Goal: Obtain resource: Download file/media

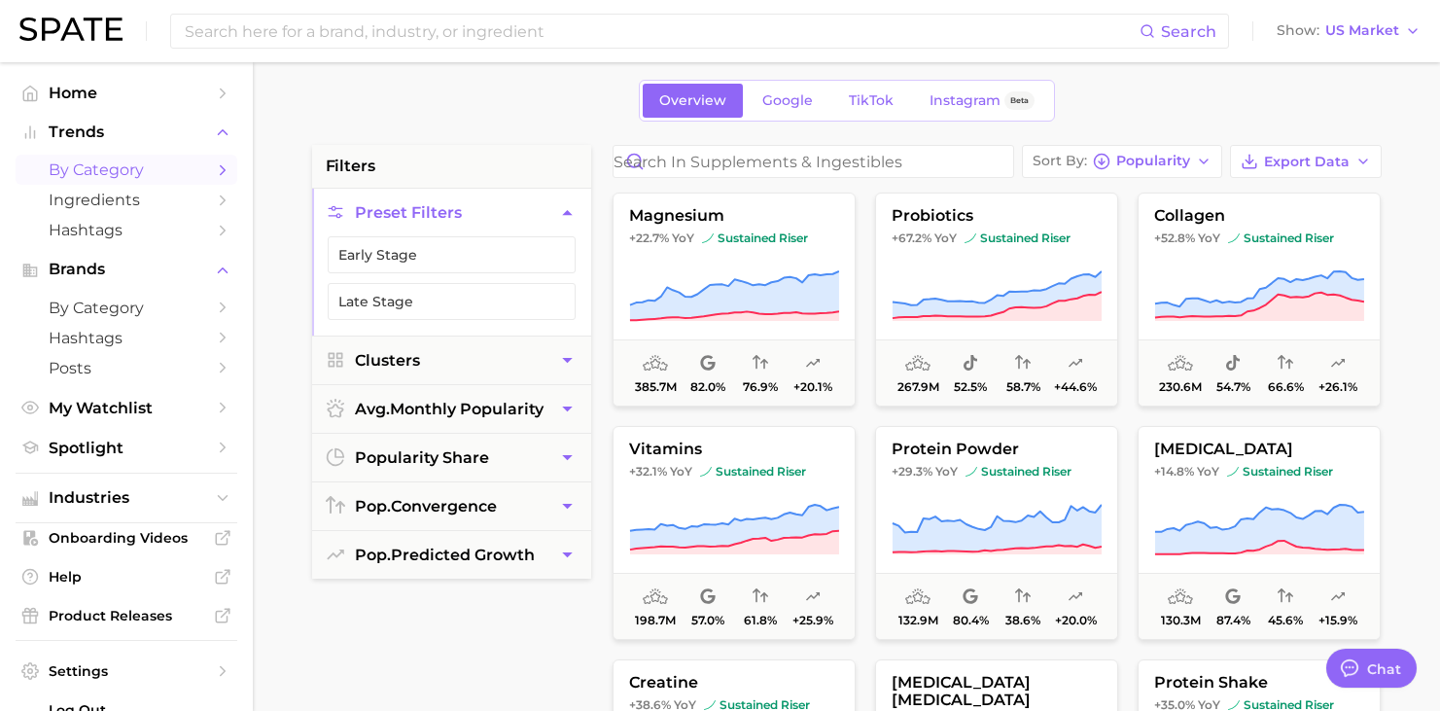
scroll to position [326, 0]
click at [278, 37] on input at bounding box center [661, 31] width 957 height 33
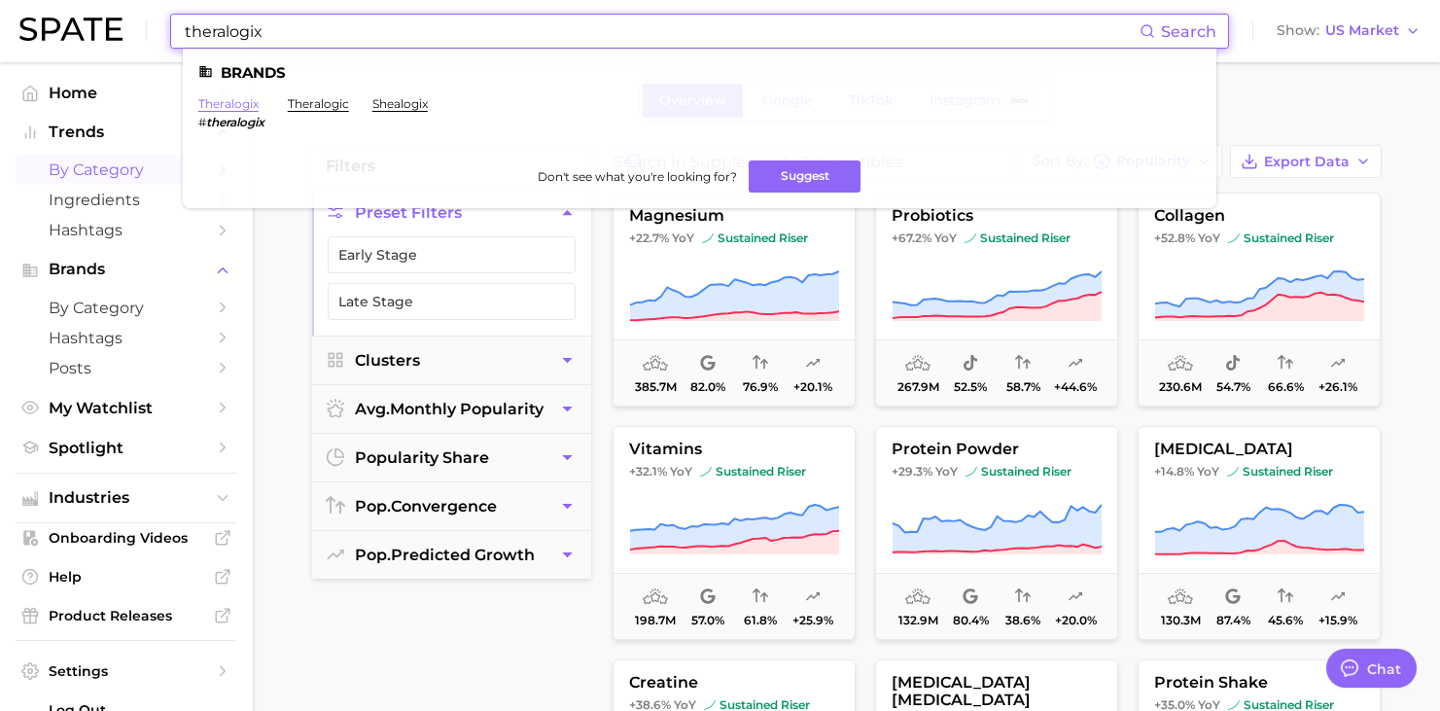
type input "theralogix"
click at [235, 101] on link "theralogix" at bounding box center [228, 103] width 60 height 15
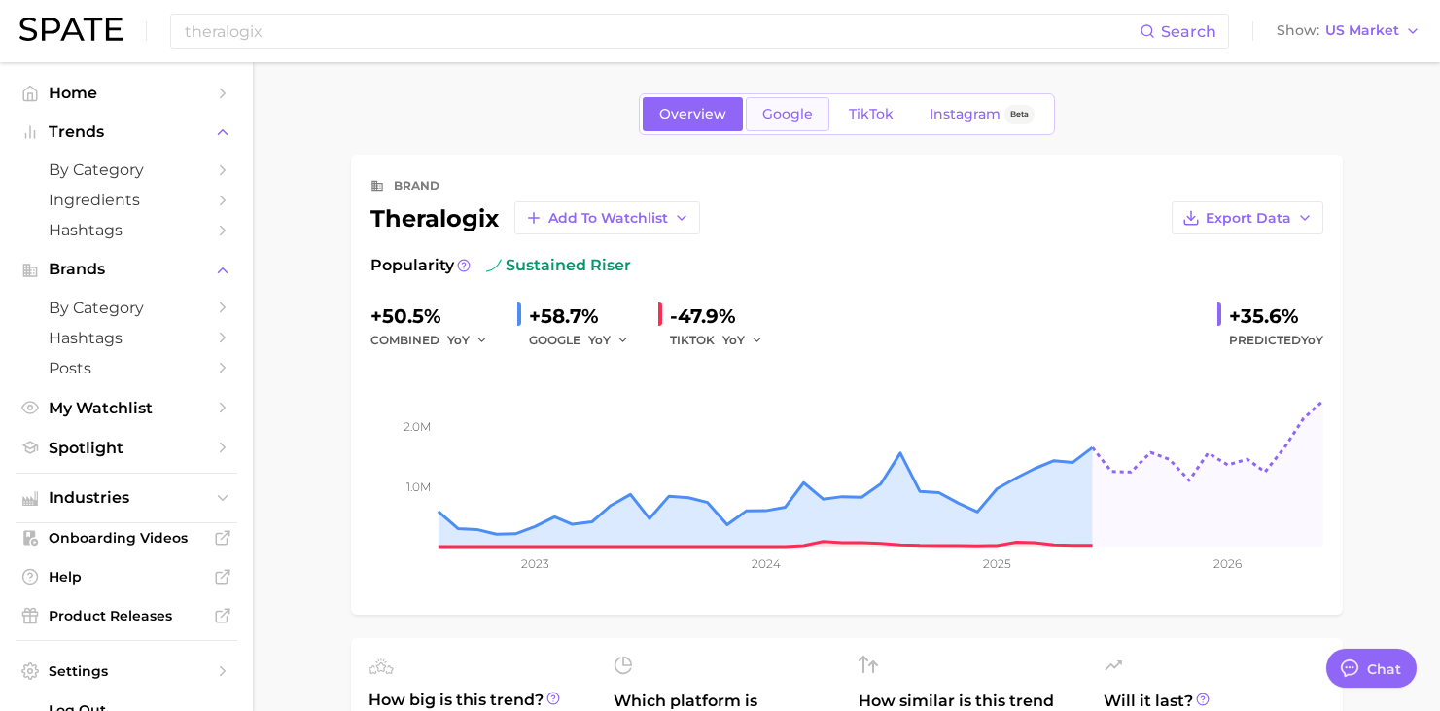
click at [785, 116] on span "Google" at bounding box center [787, 114] width 51 height 17
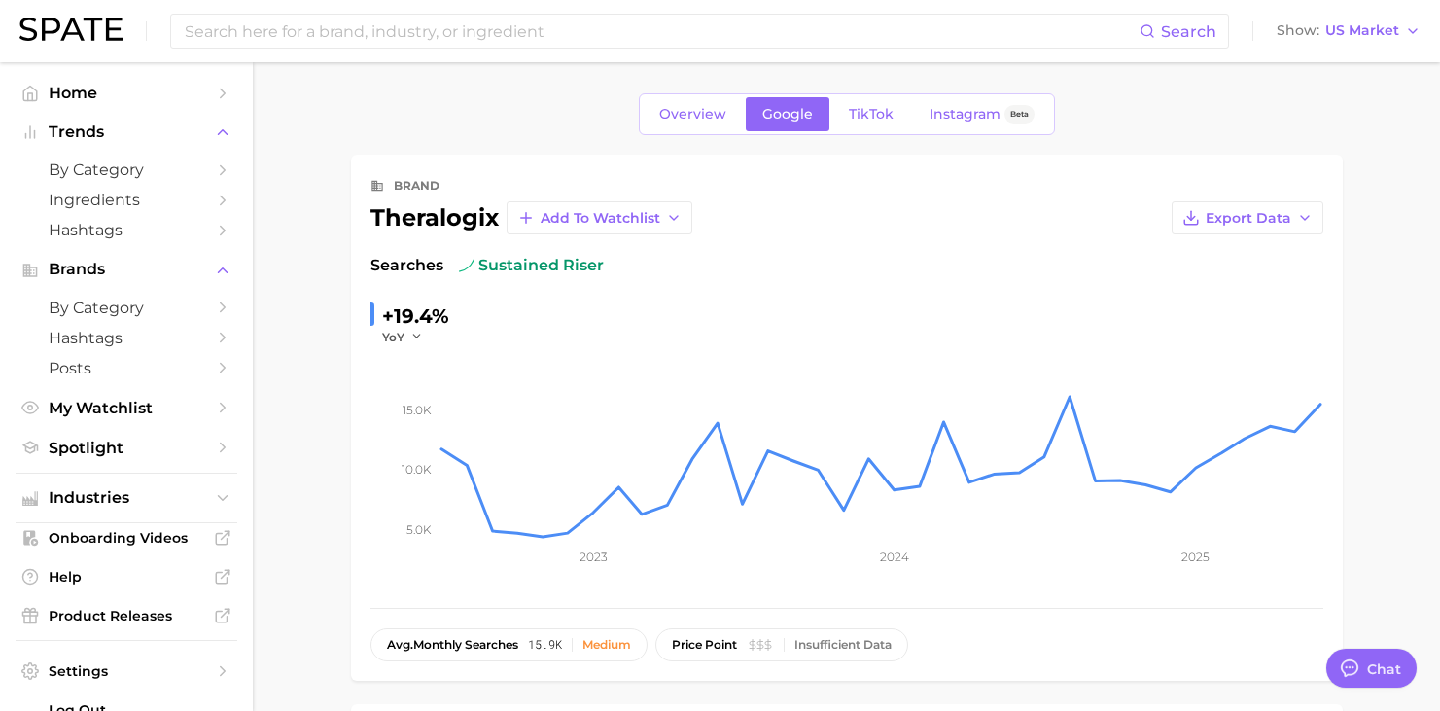
click at [450, 13] on div "Search Show US Market" at bounding box center [719, 31] width 1401 height 62
click at [445, 34] on input at bounding box center [661, 31] width 957 height 33
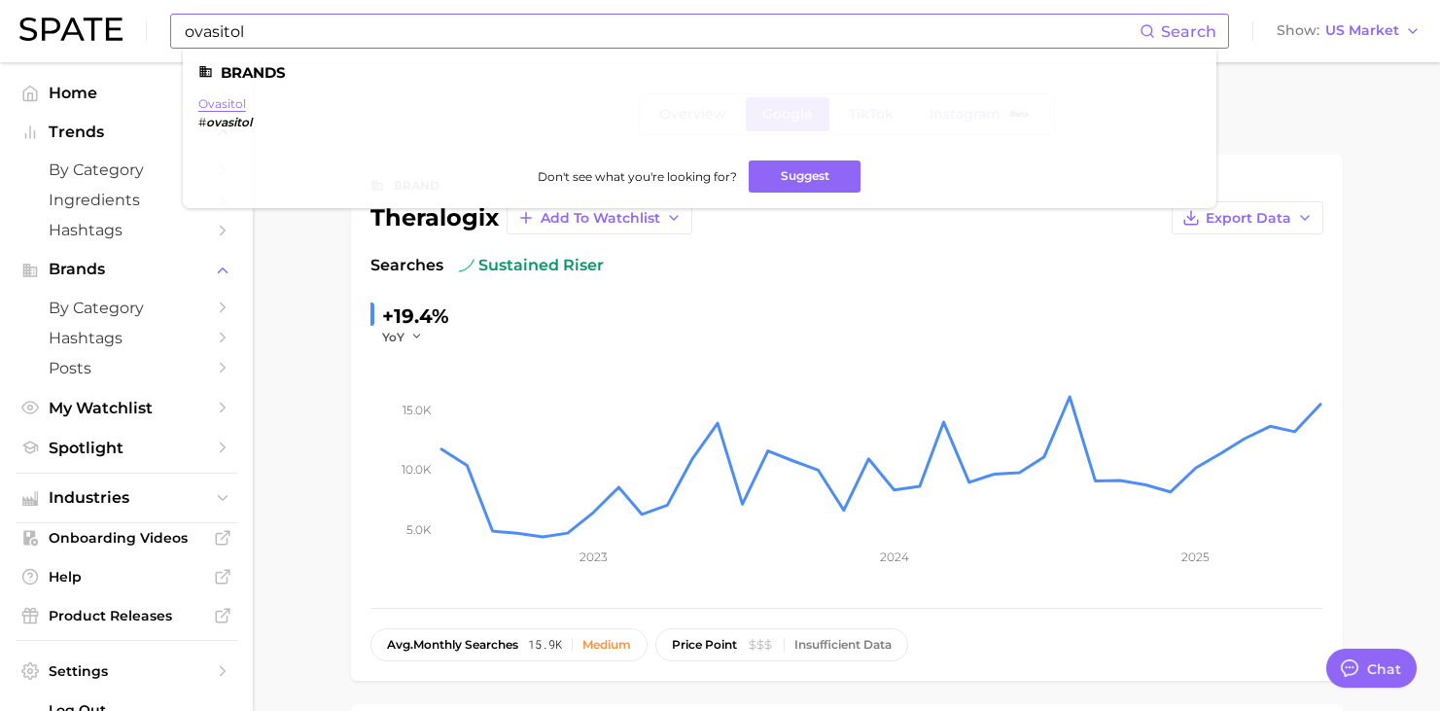
click at [242, 102] on link "ovasitol" at bounding box center [222, 103] width 48 height 15
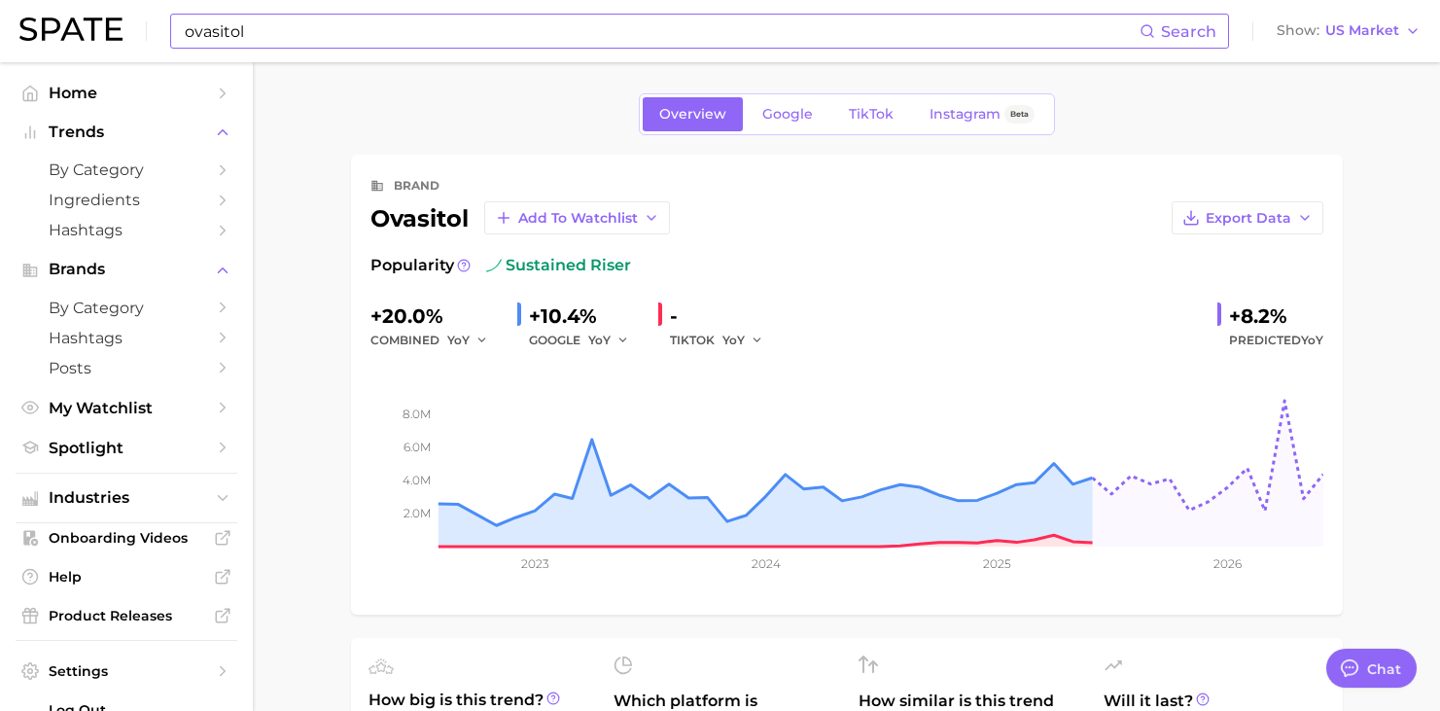
click at [218, 31] on input "ovasitol" at bounding box center [661, 31] width 957 height 33
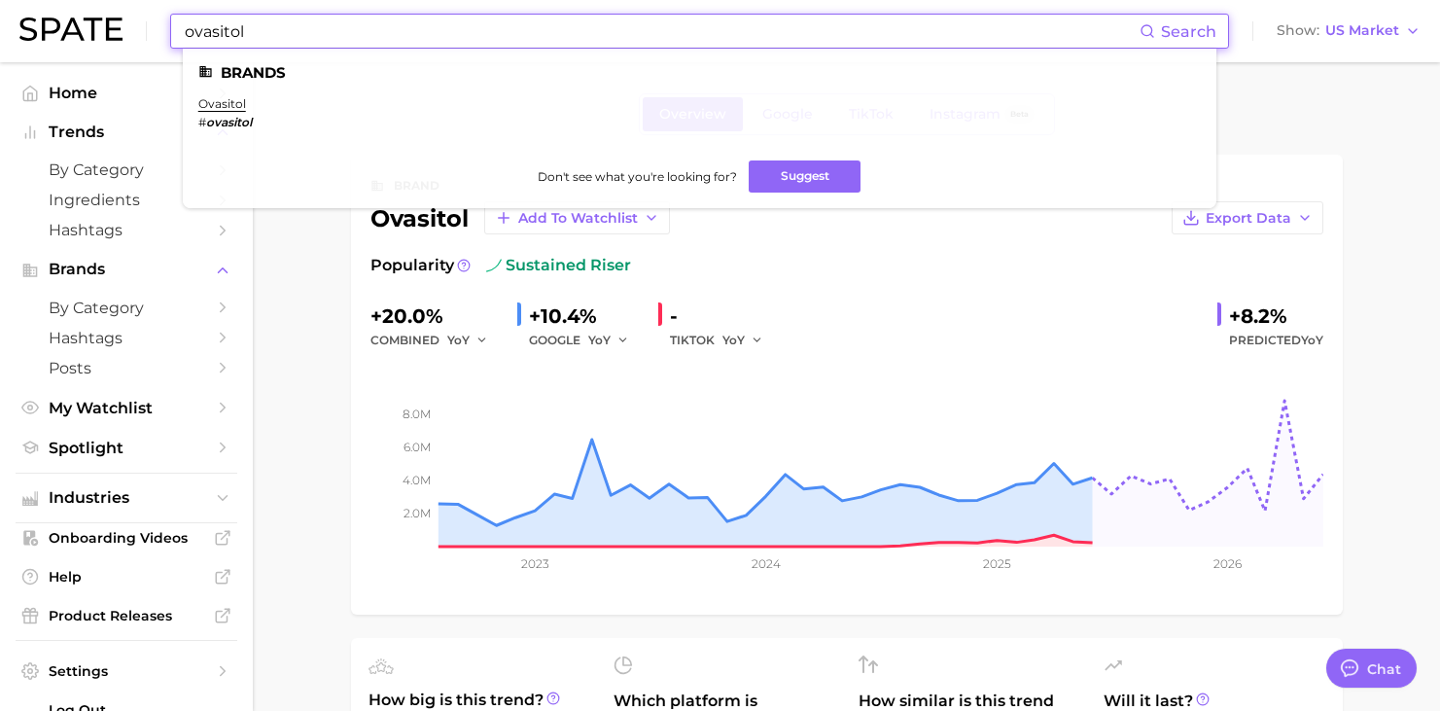
click at [218, 31] on input "ovasitol" at bounding box center [661, 31] width 957 height 33
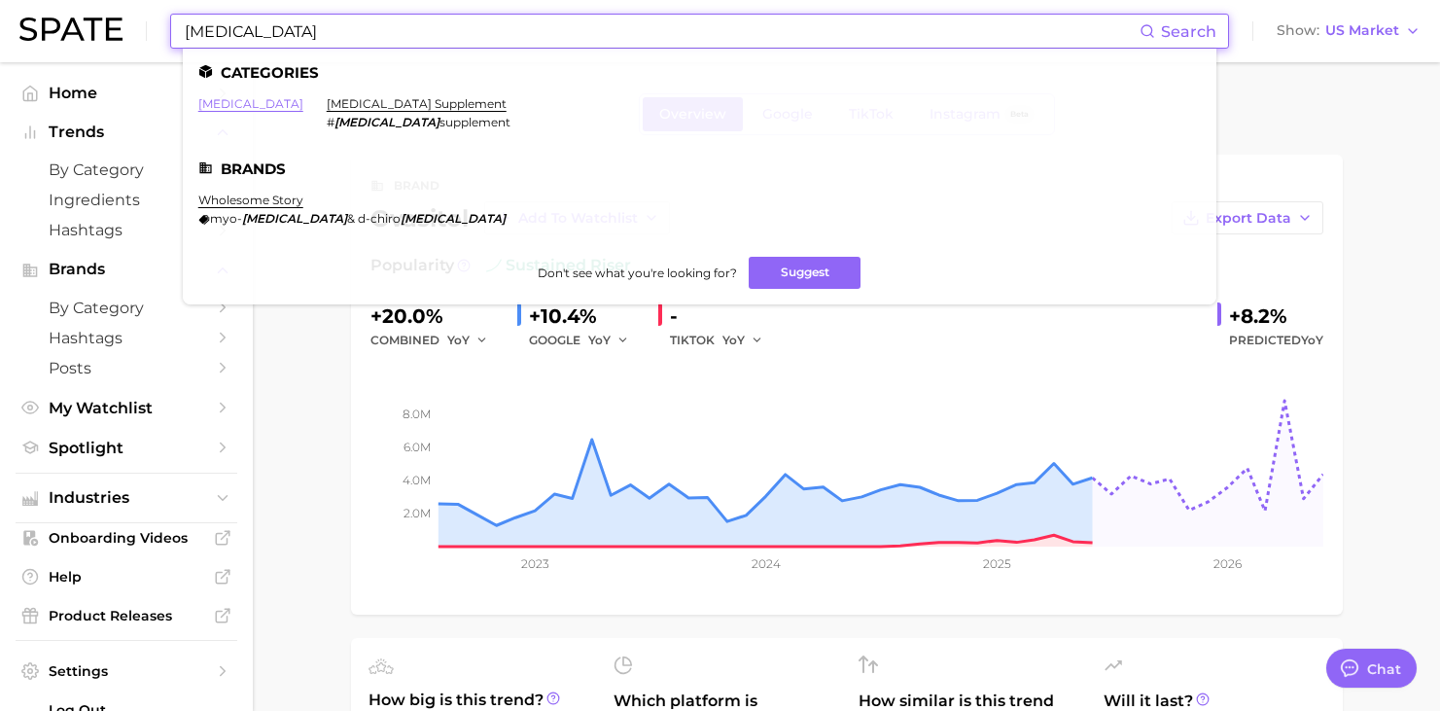
type input "[MEDICAL_DATA]"
click at [228, 106] on link "[MEDICAL_DATA]" at bounding box center [250, 103] width 105 height 15
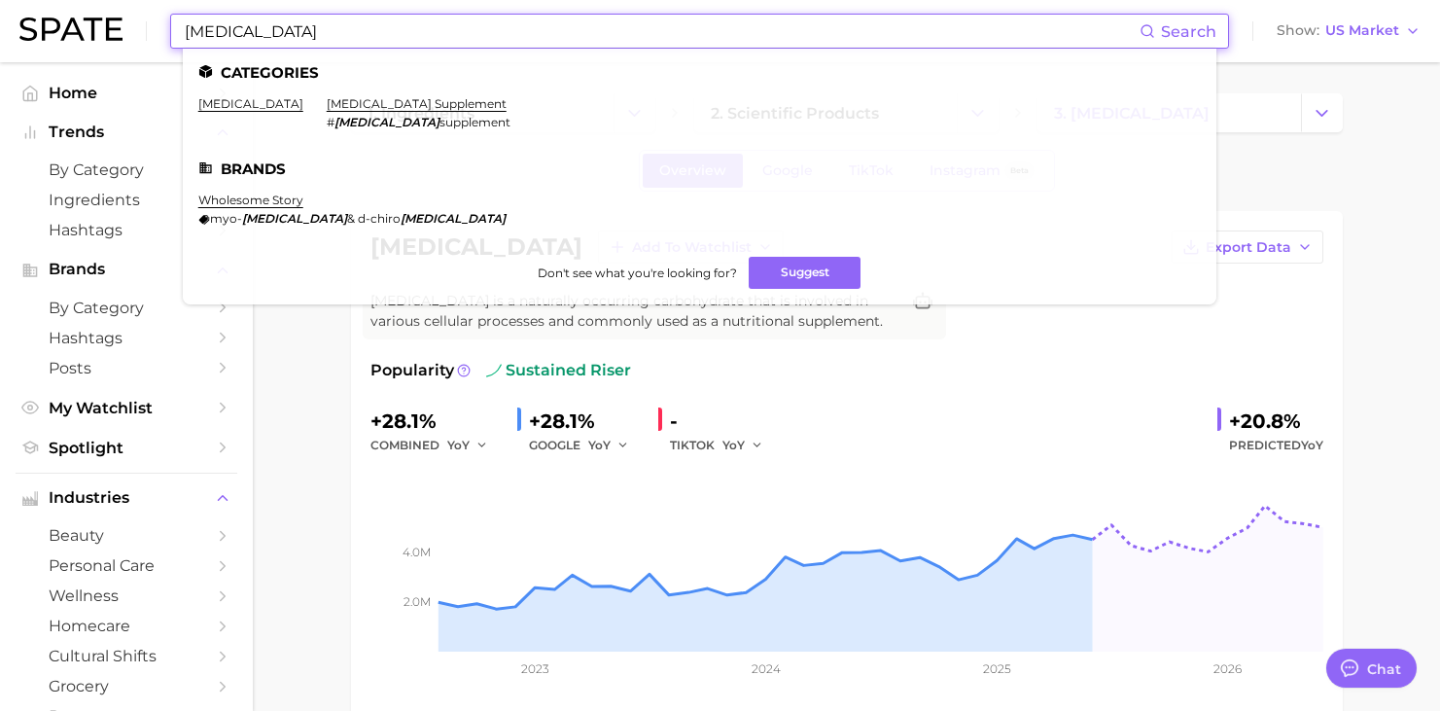
click at [258, 28] on input "[MEDICAL_DATA]" at bounding box center [661, 31] width 957 height 33
click at [331, 104] on link "[MEDICAL_DATA] supplement" at bounding box center [417, 103] width 180 height 15
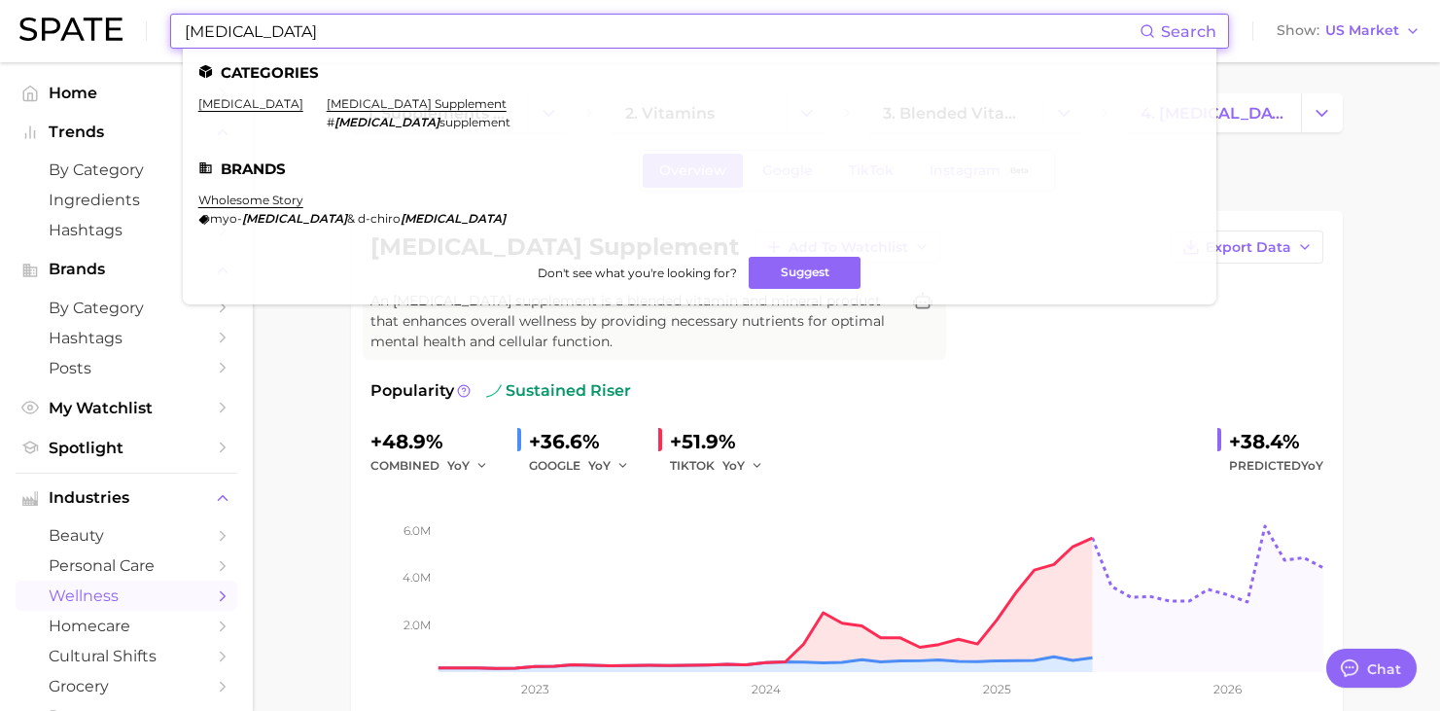
click at [268, 19] on input "[MEDICAL_DATA]" at bounding box center [661, 31] width 957 height 33
click at [233, 101] on link "[MEDICAL_DATA]" at bounding box center [250, 103] width 105 height 15
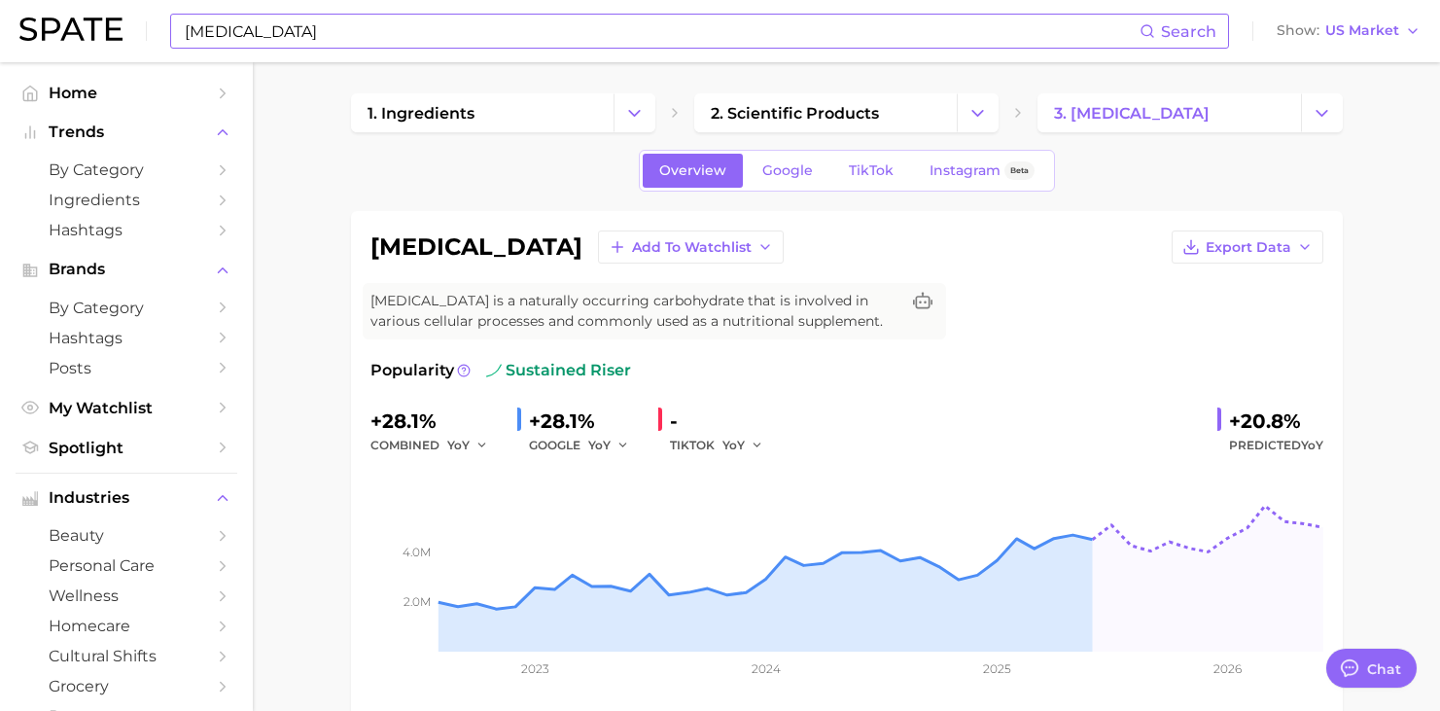
click at [275, 33] on input "[MEDICAL_DATA]" at bounding box center [661, 31] width 957 height 33
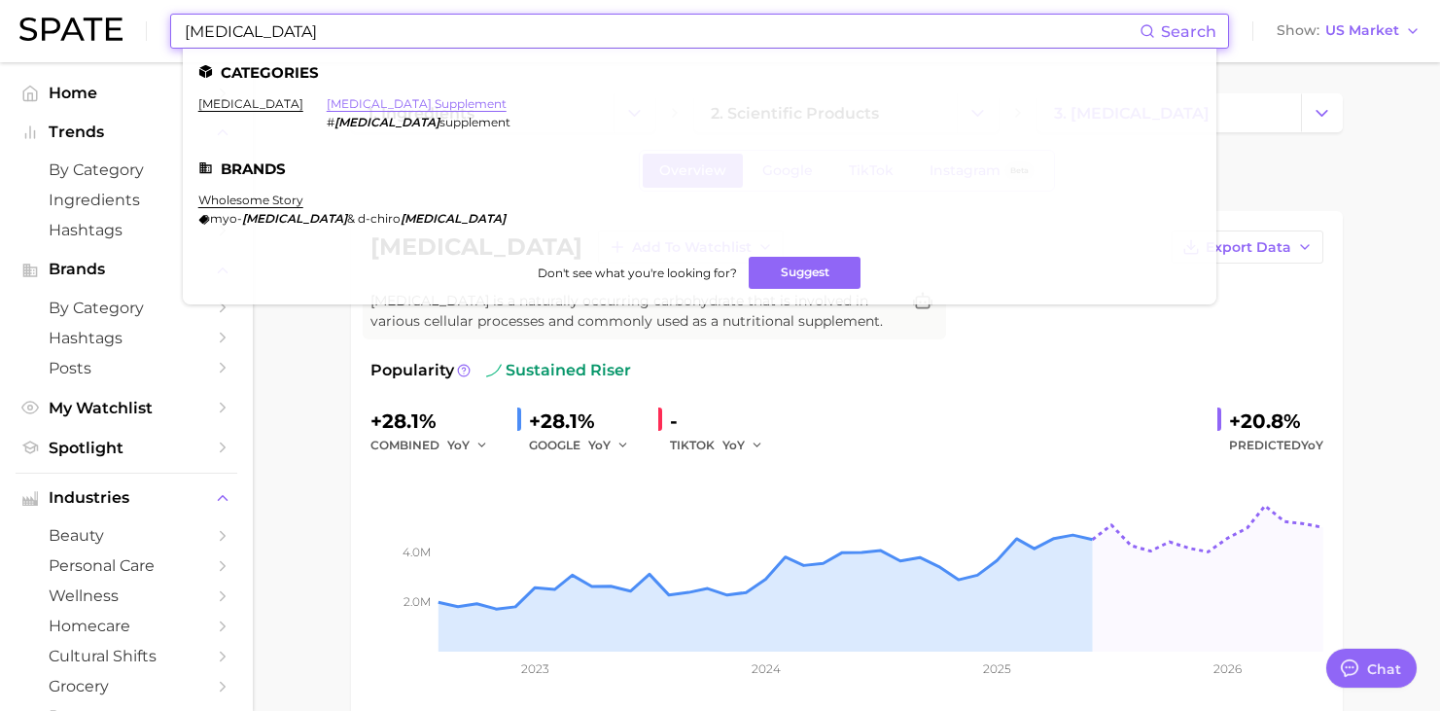
click at [327, 102] on link "[MEDICAL_DATA] supplement" at bounding box center [417, 103] width 180 height 15
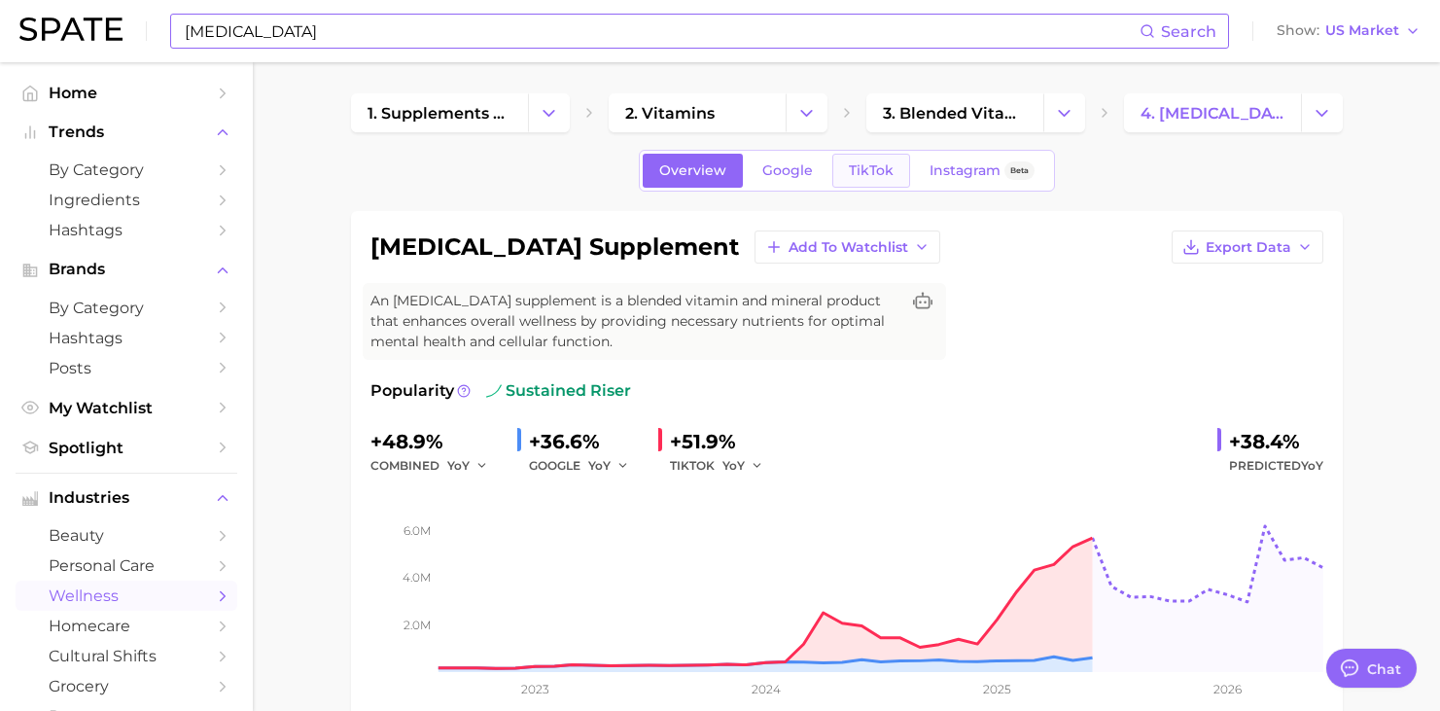
click at [855, 170] on span "TikTok" at bounding box center [871, 170] width 45 height 17
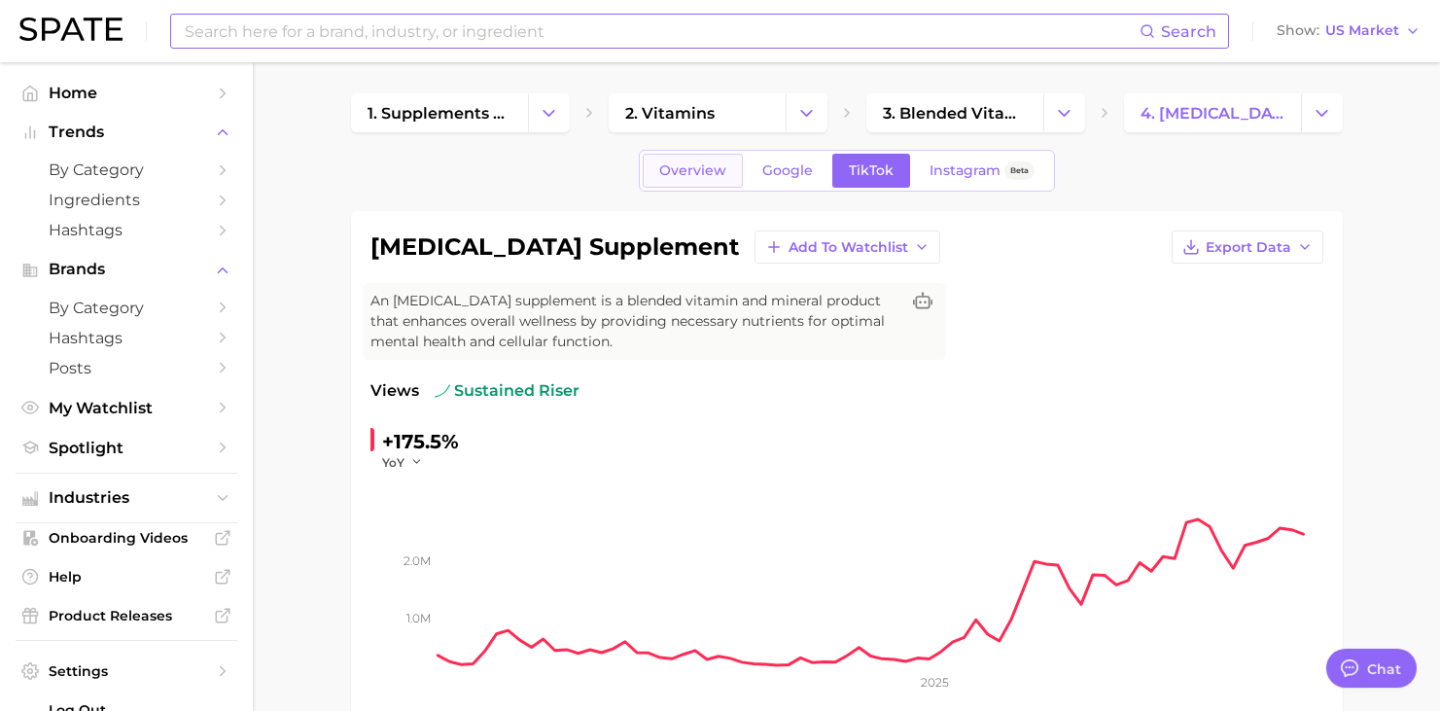
click at [691, 171] on span "Overview" at bounding box center [692, 170] width 67 height 17
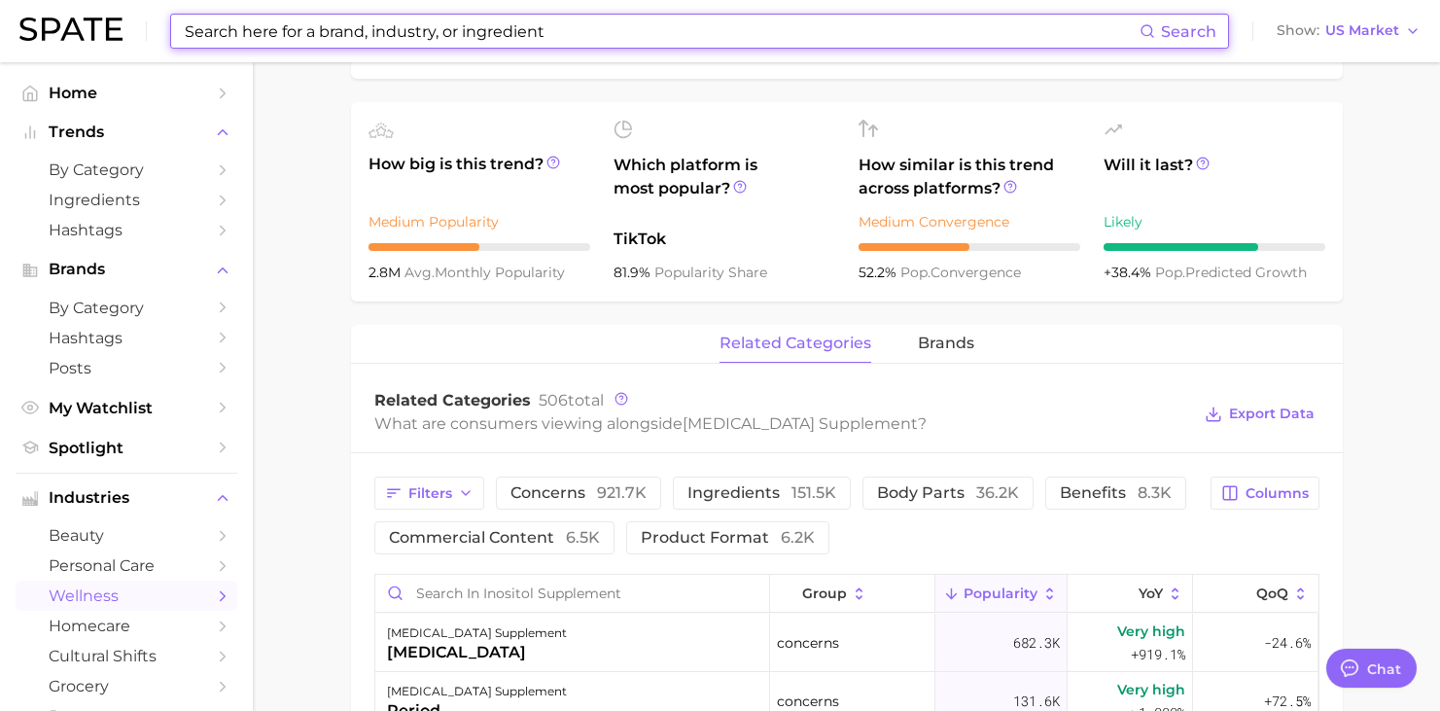
scroll to position [729, 0]
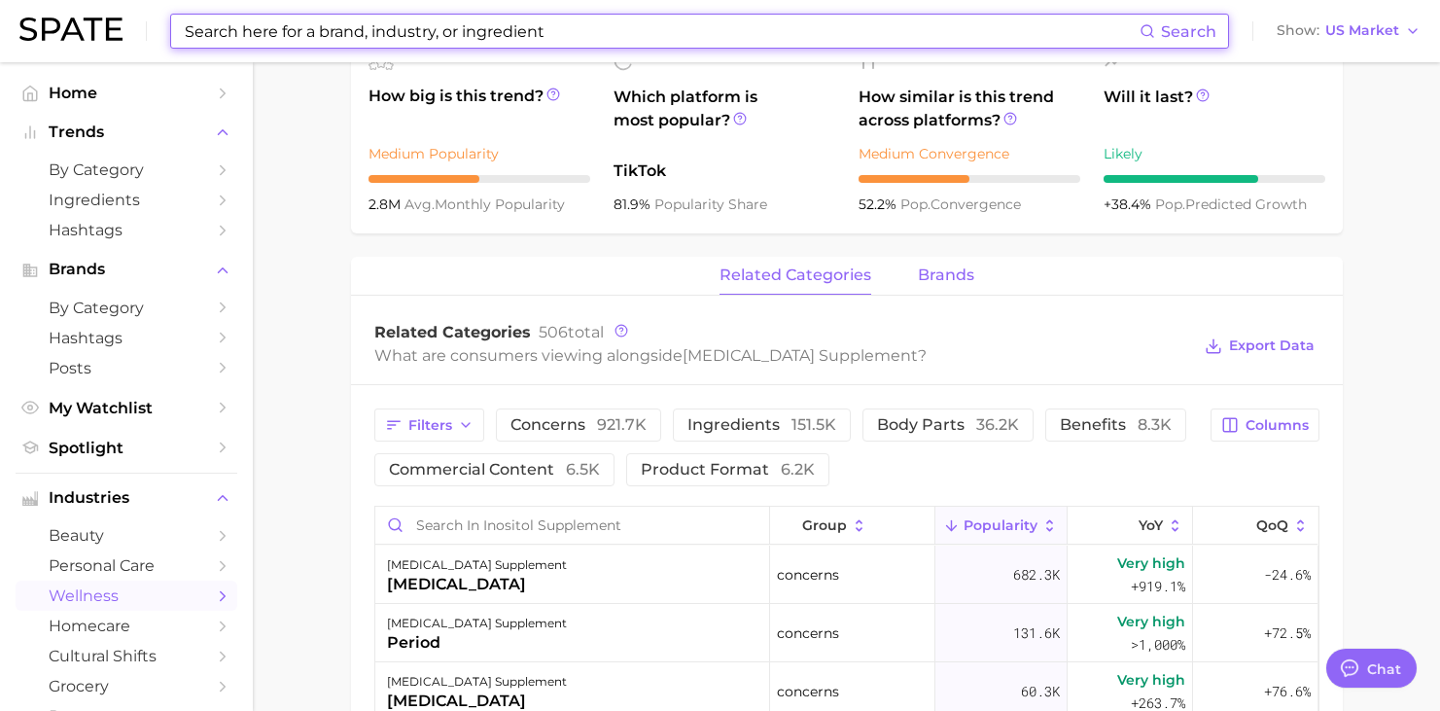
click at [961, 276] on span "brands" at bounding box center [946, 275] width 56 height 18
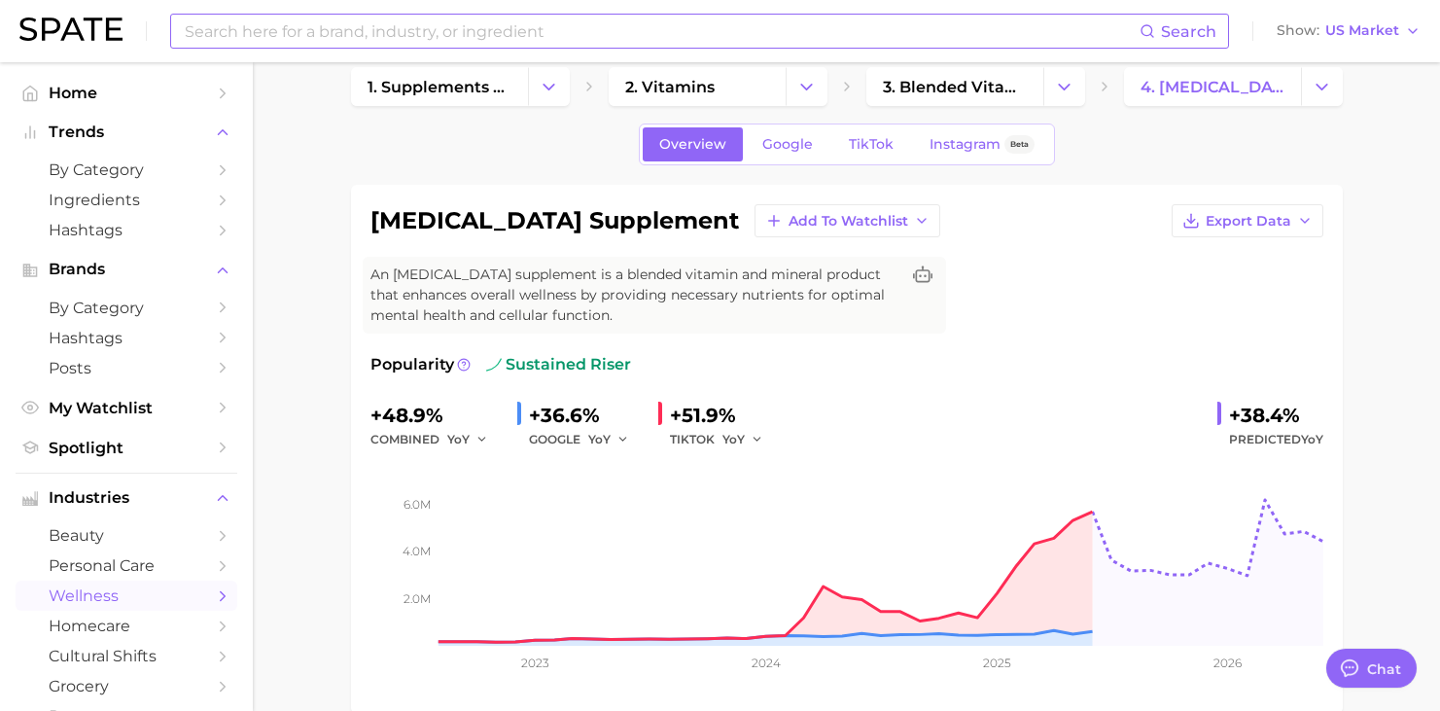
scroll to position [0, 0]
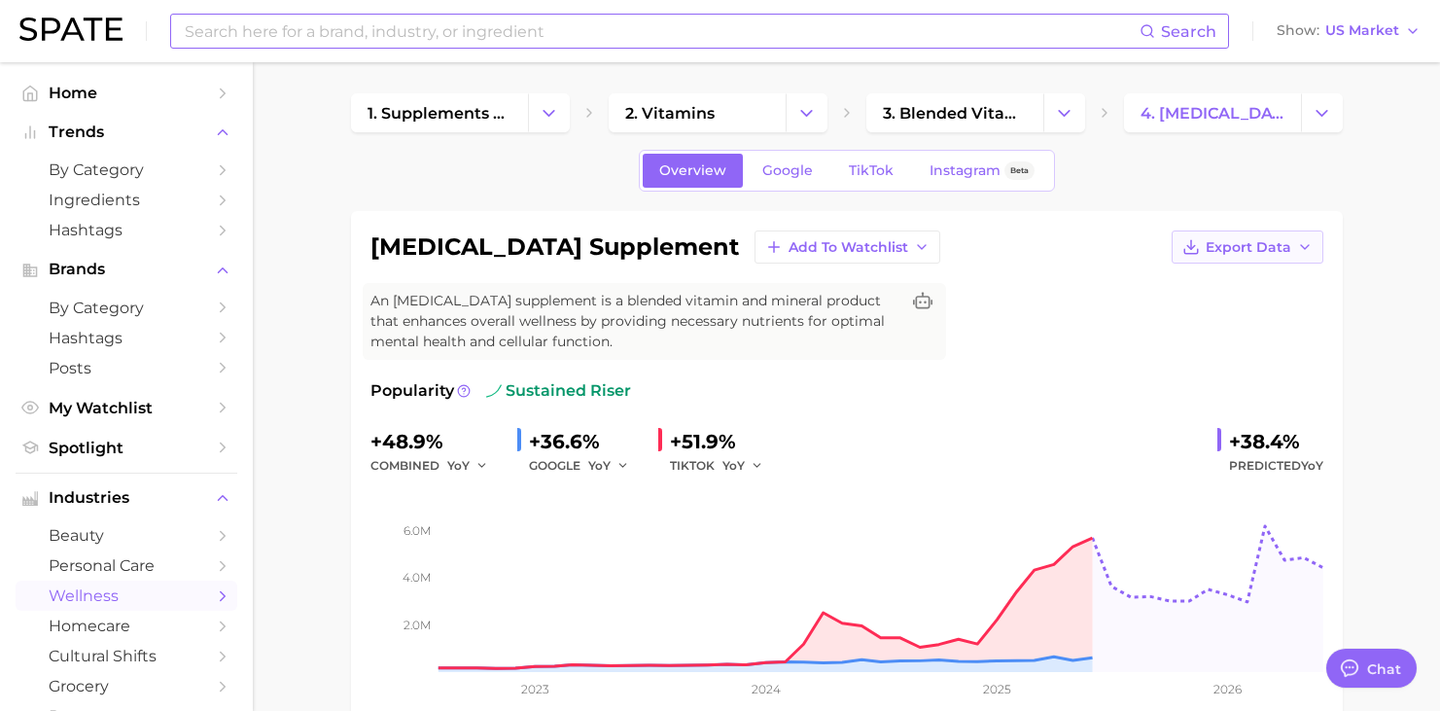
click at [1248, 248] on span "Export Data" at bounding box center [1249, 247] width 86 height 17
click at [1204, 292] on button "Time Series CSV" at bounding box center [1216, 282] width 214 height 35
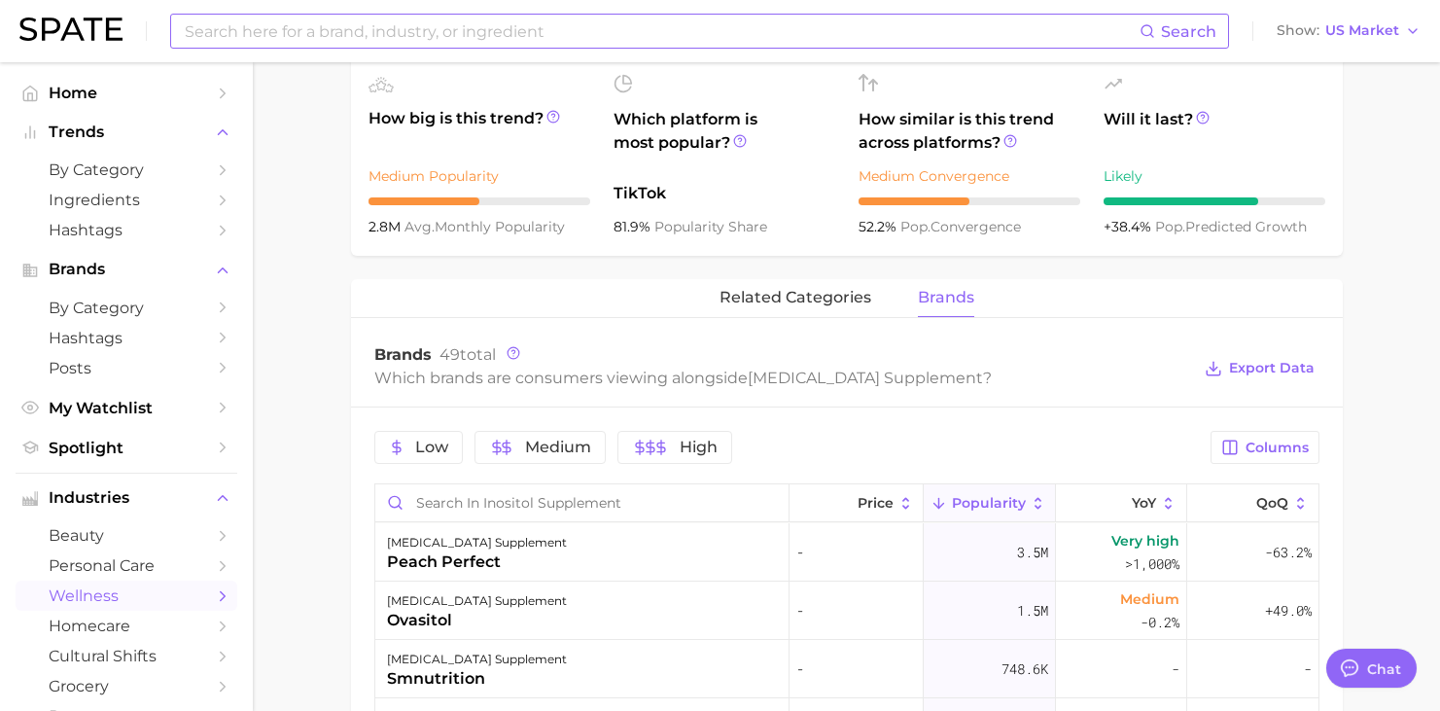
scroll to position [725, 0]
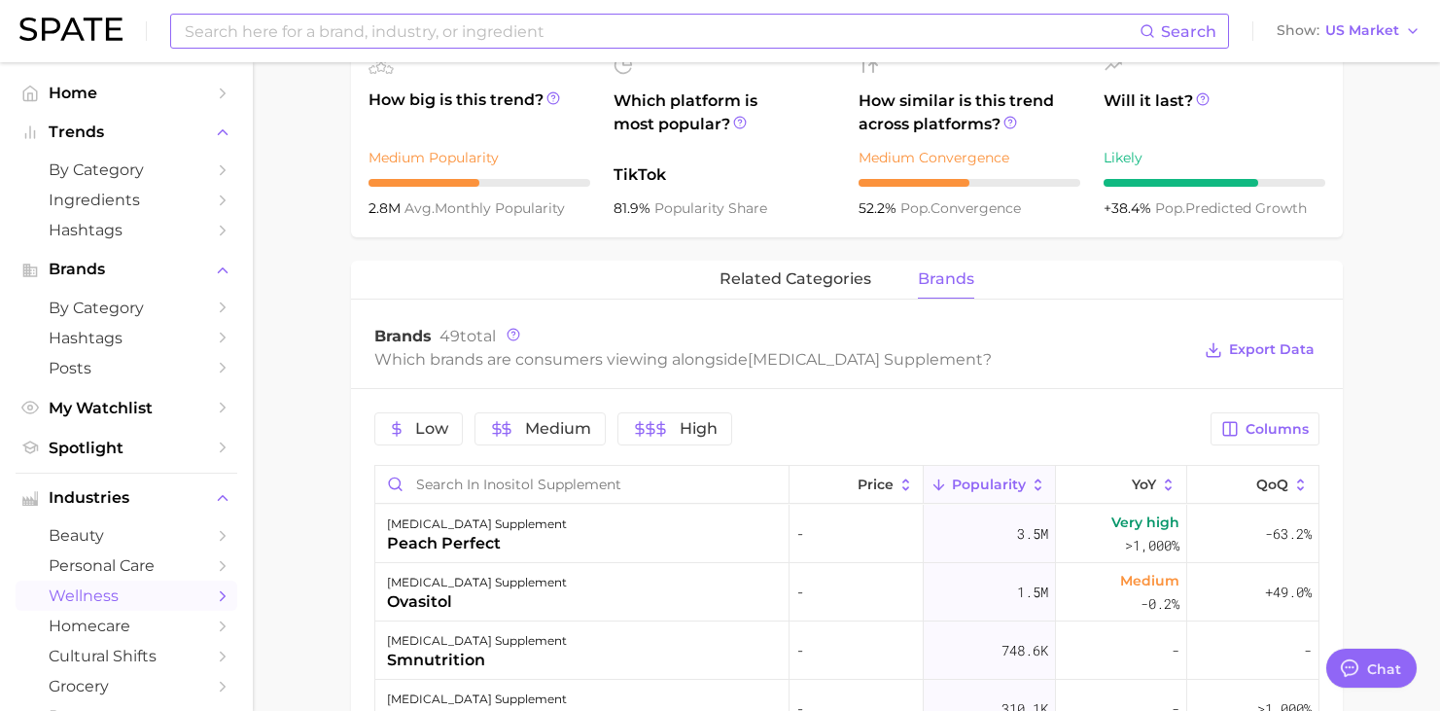
click at [955, 279] on span "brands" at bounding box center [946, 279] width 56 height 18
click at [1257, 358] on span "Export Data" at bounding box center [1272, 349] width 86 height 17
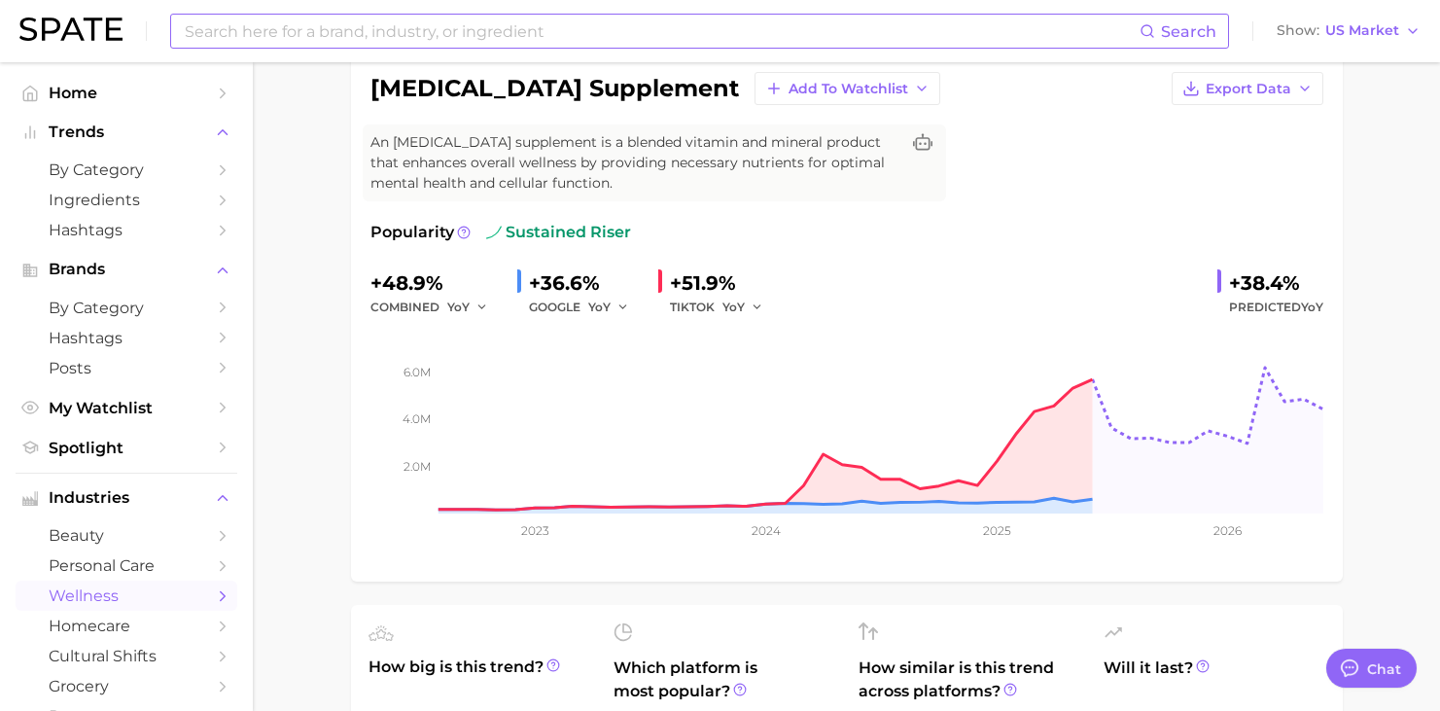
scroll to position [0, 0]
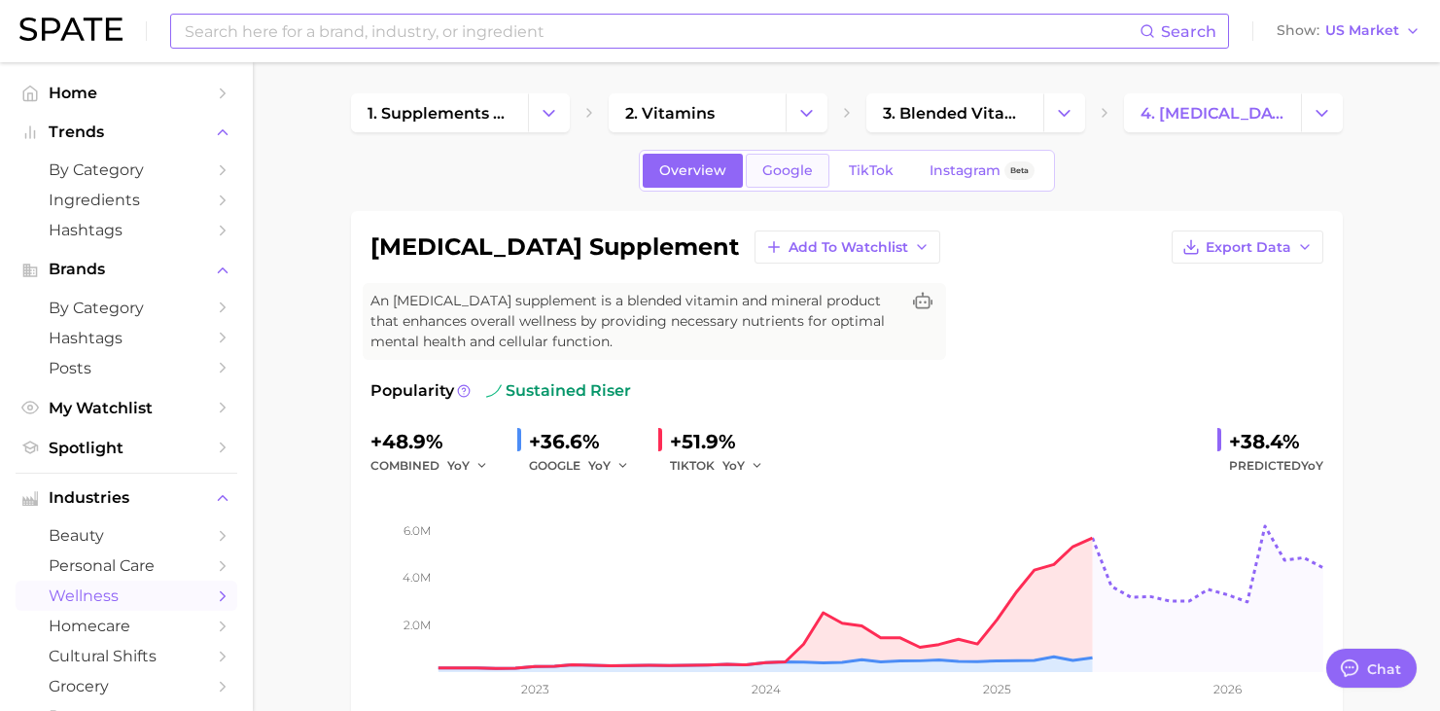
click at [782, 169] on span "Google" at bounding box center [787, 170] width 51 height 17
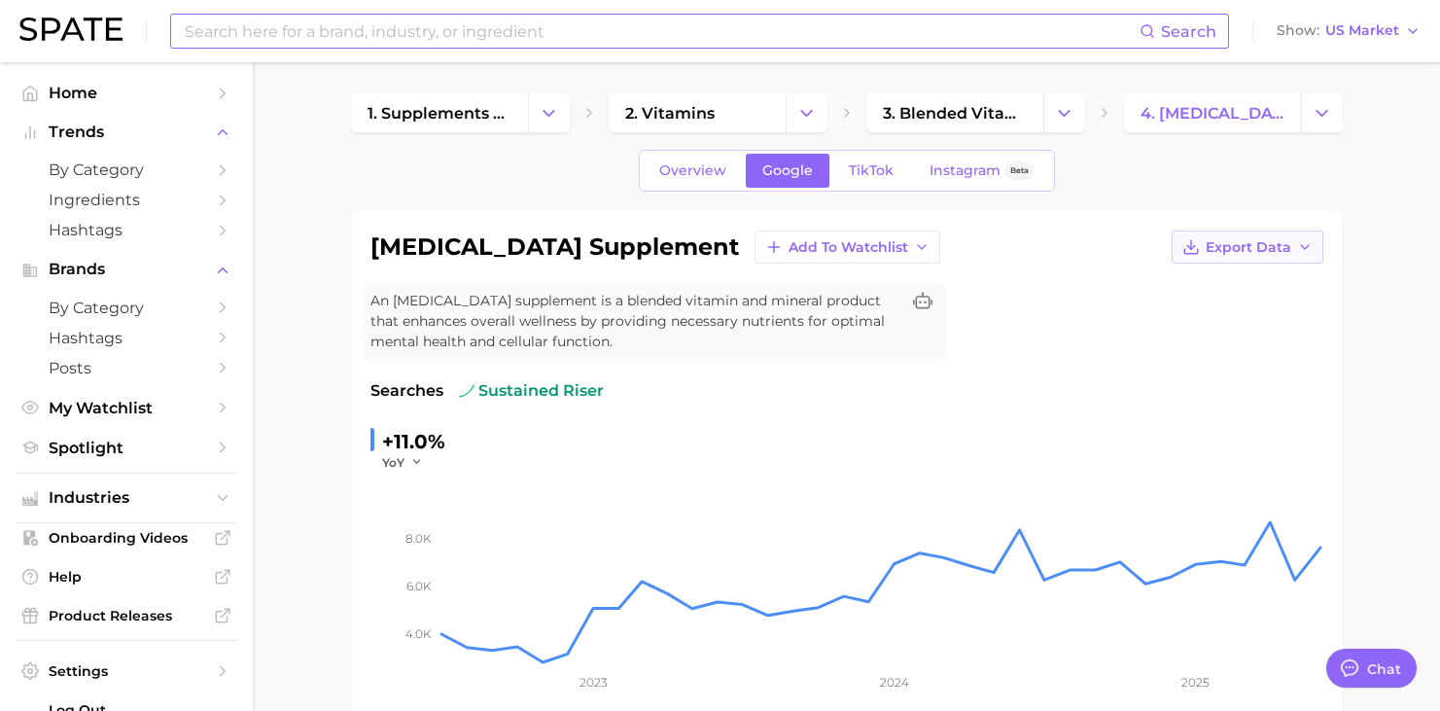
click at [1229, 253] on span "Export Data" at bounding box center [1249, 247] width 86 height 17
click at [1210, 279] on span "Time Series CSV" at bounding box center [1199, 283] width 114 height 17
click at [861, 161] on link "TikTok" at bounding box center [871, 171] width 78 height 34
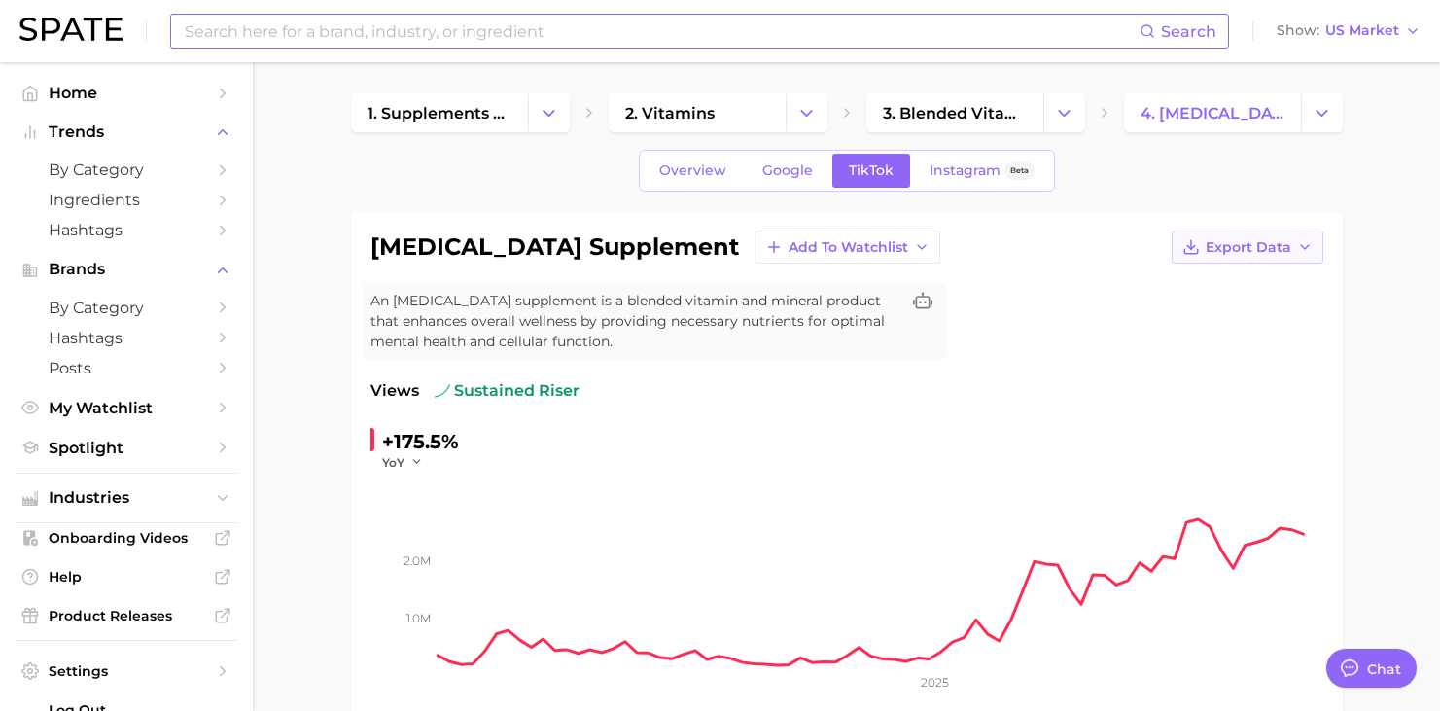
click at [1257, 247] on span "Export Data" at bounding box center [1249, 247] width 86 height 17
click at [1219, 283] on span "Time Series CSV" at bounding box center [1199, 283] width 114 height 17
click at [958, 177] on span "Instagram" at bounding box center [965, 170] width 71 height 17
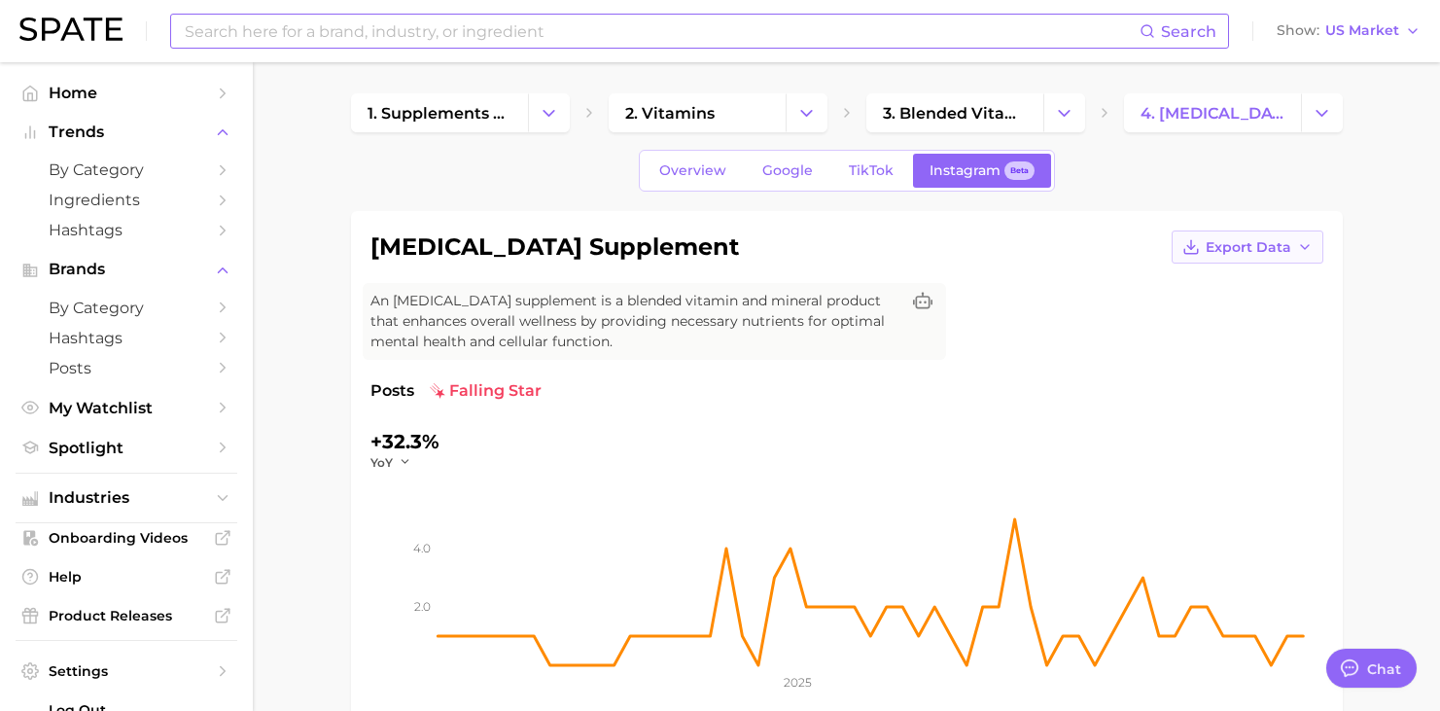
click at [1243, 246] on span "Export Data" at bounding box center [1249, 247] width 86 height 17
click at [1222, 273] on button "Time Series CSV" at bounding box center [1216, 282] width 214 height 35
click at [797, 164] on span "Google" at bounding box center [787, 170] width 51 height 17
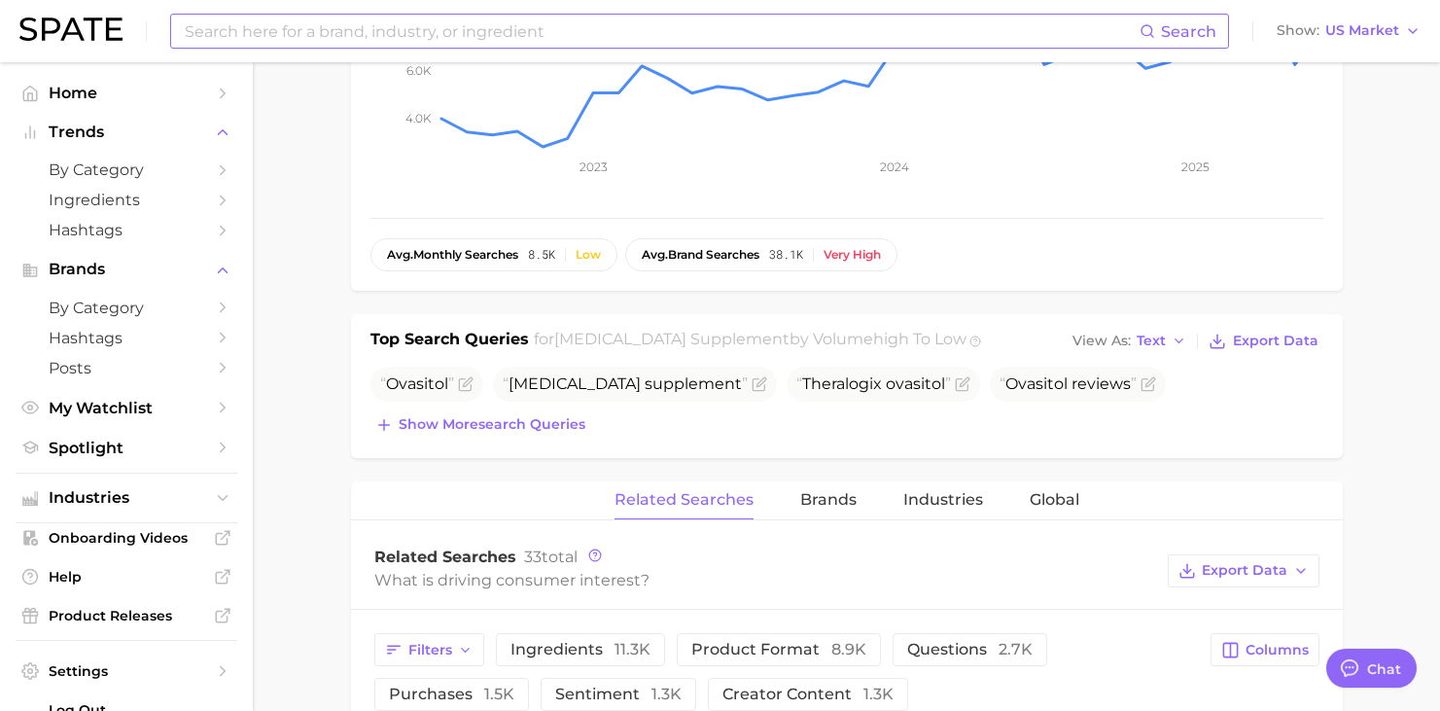
scroll to position [521, 0]
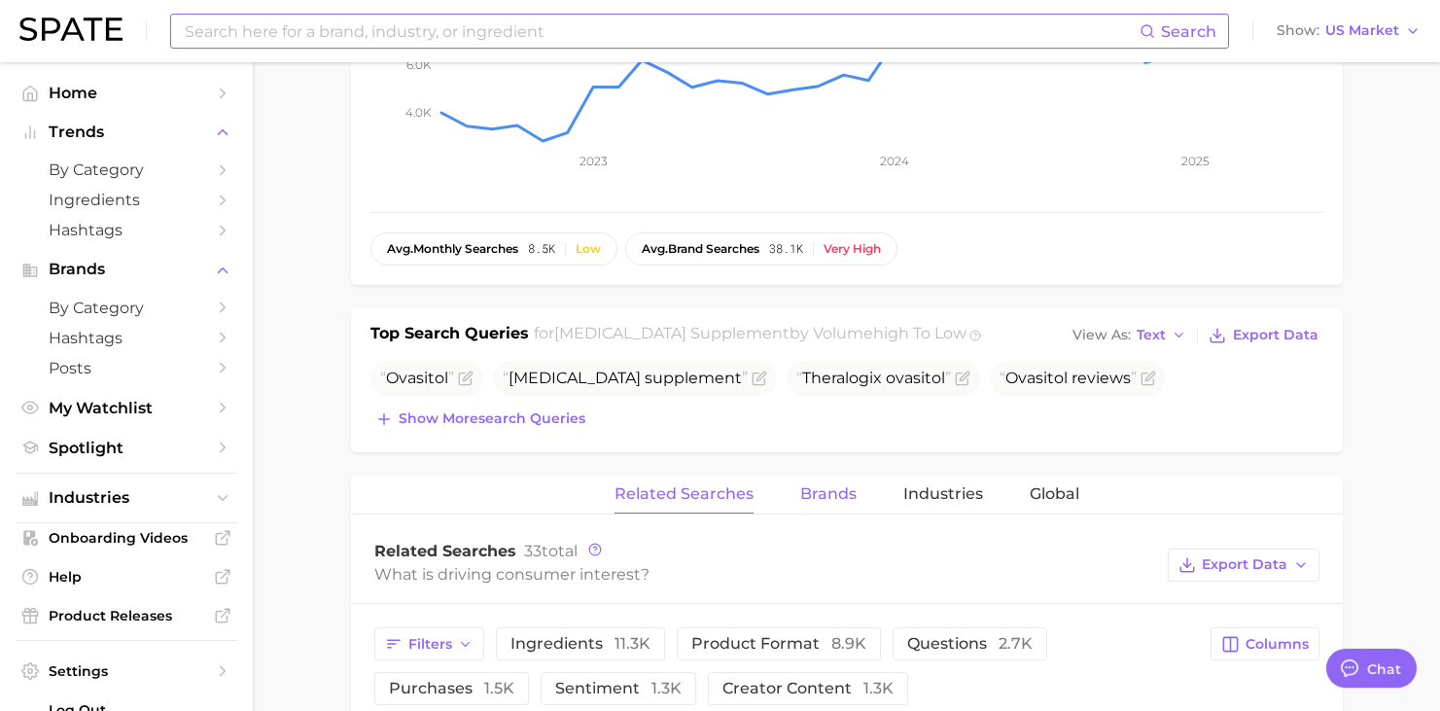
click at [821, 495] on span "Brands" at bounding box center [828, 494] width 56 height 18
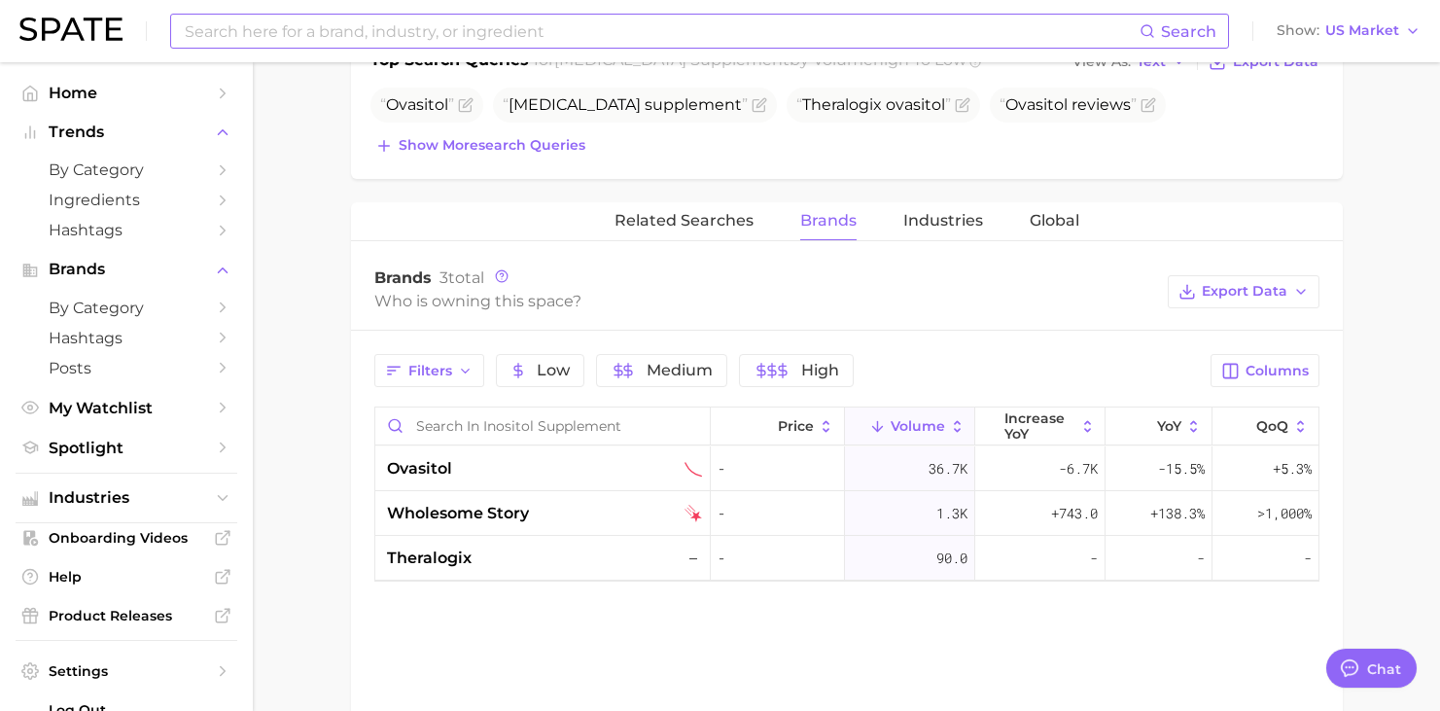
scroll to position [807, 0]
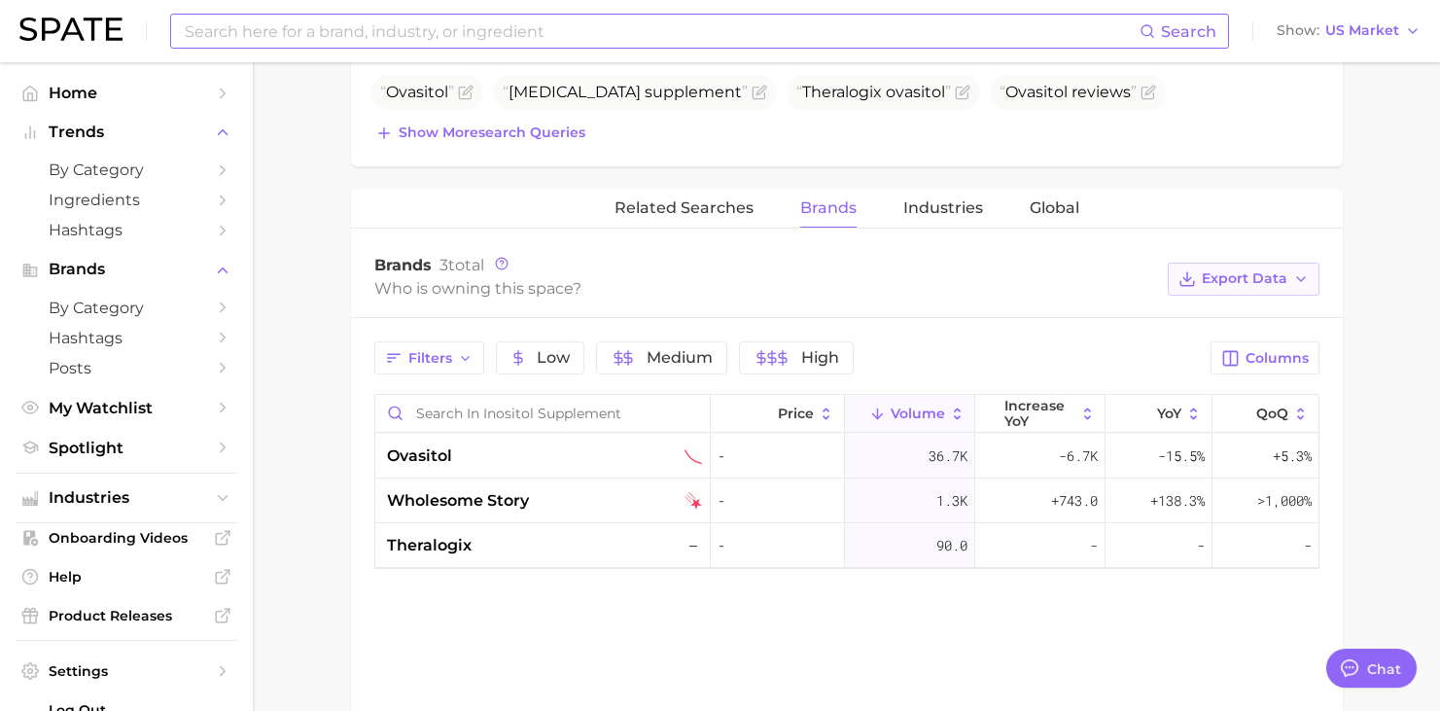
click at [1255, 289] on button "Export Data" at bounding box center [1244, 279] width 152 height 33
click at [1207, 356] on span "Time Series CSV" at bounding box center [1196, 349] width 114 height 17
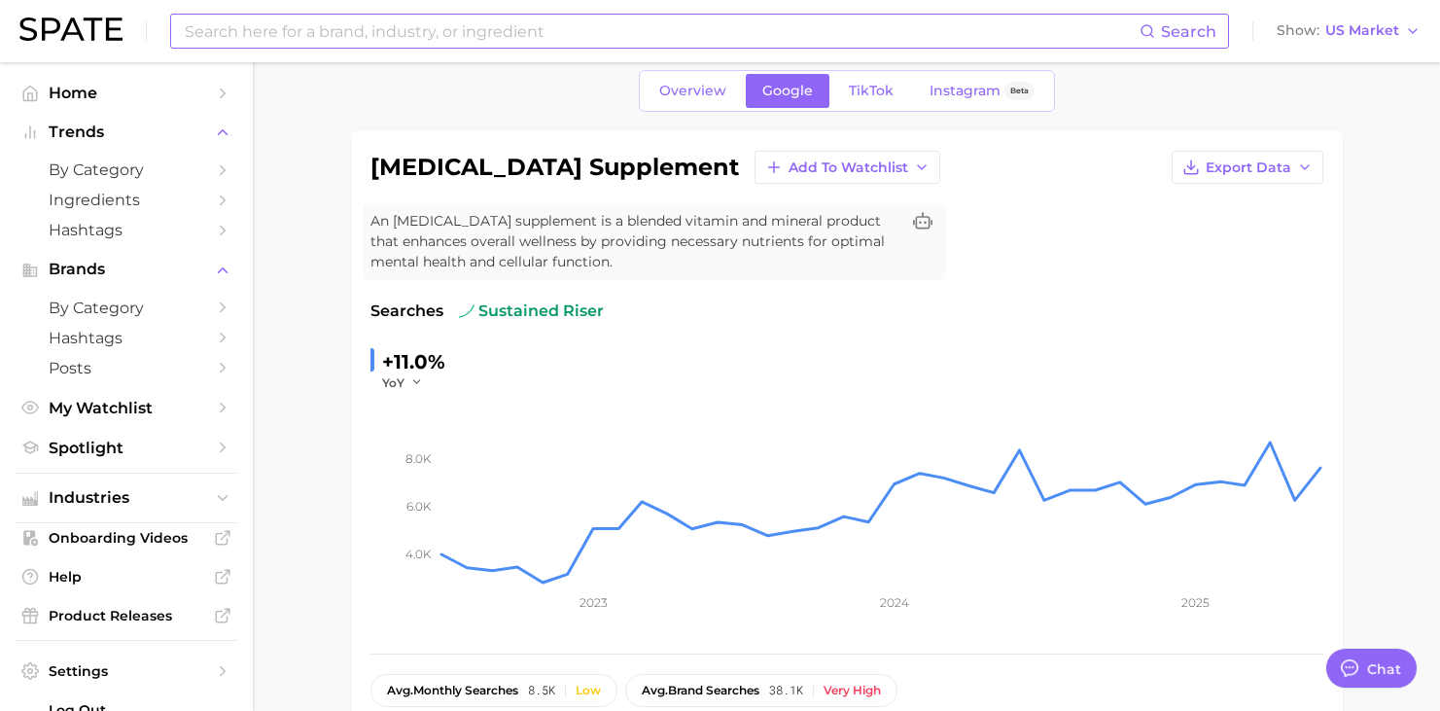
scroll to position [2, 0]
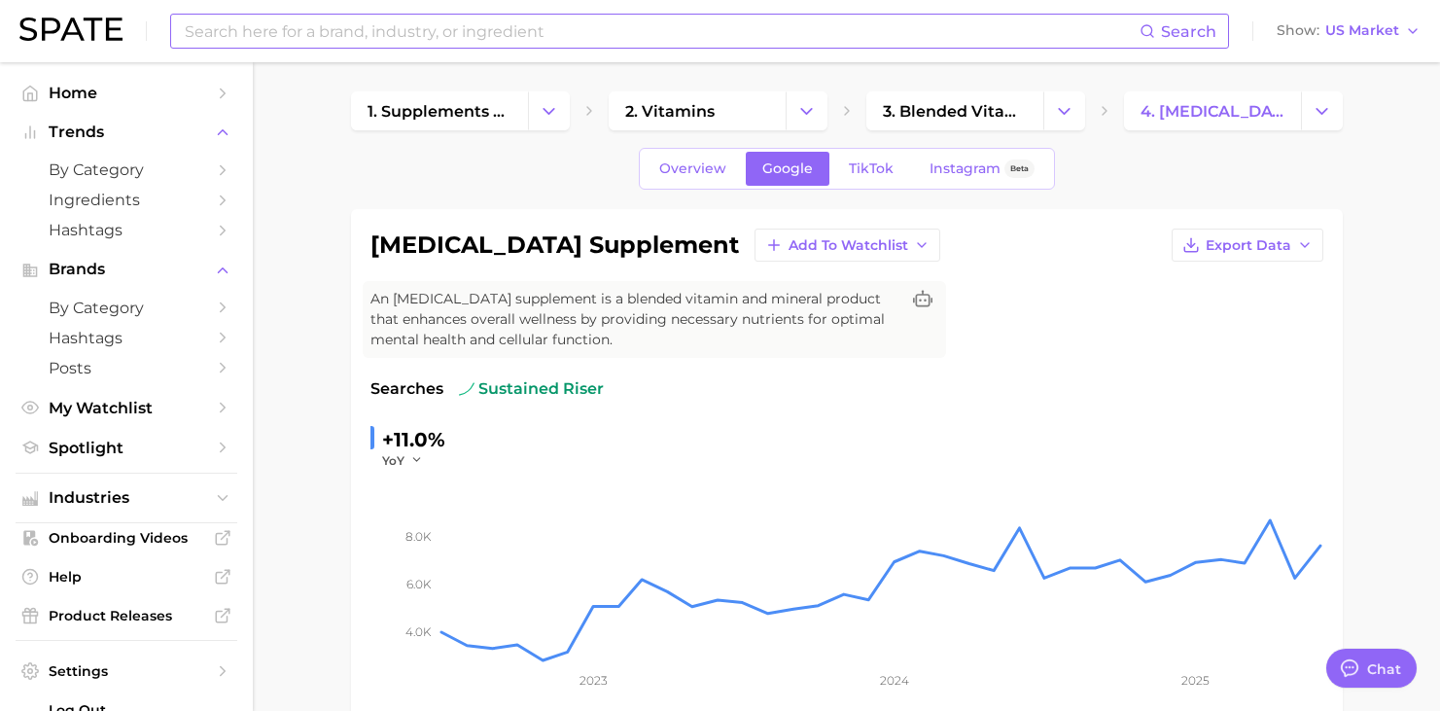
click at [862, 171] on span "TikTok" at bounding box center [871, 168] width 45 height 17
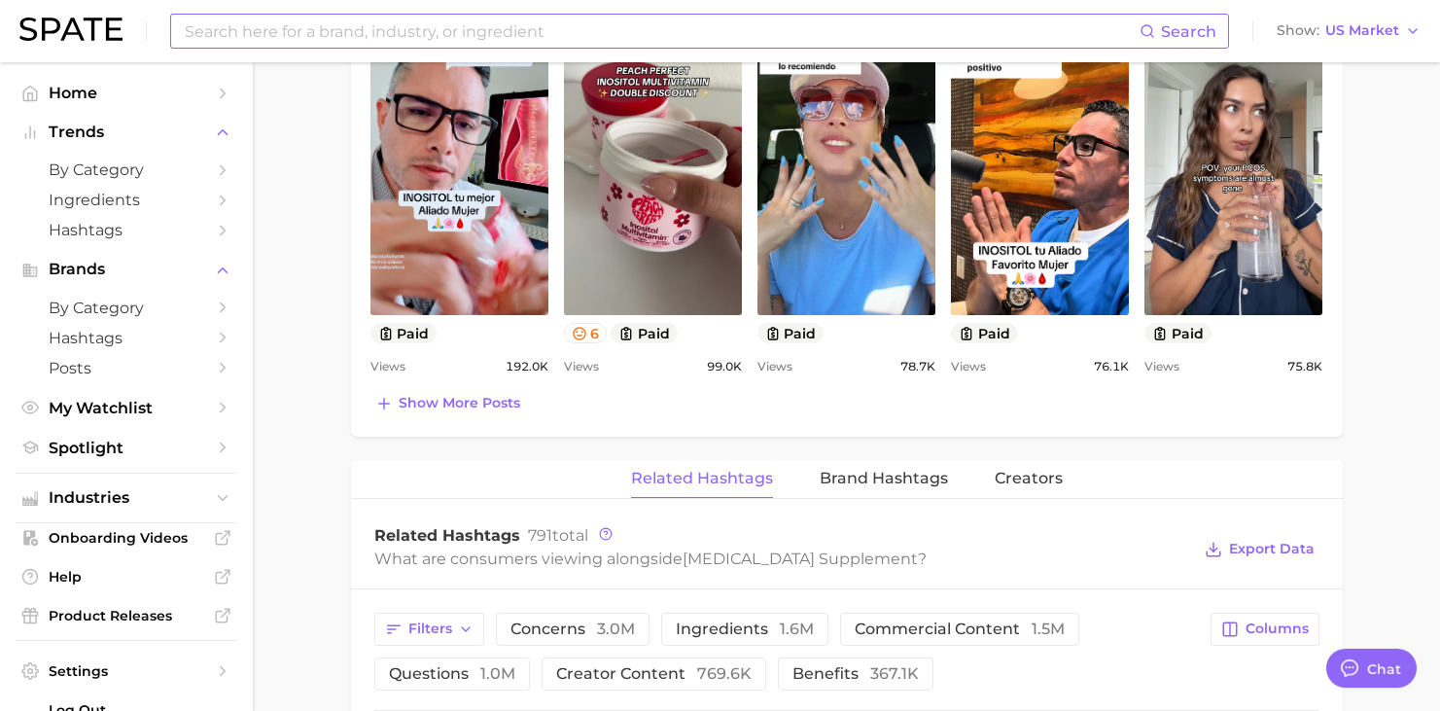
scroll to position [1146, 0]
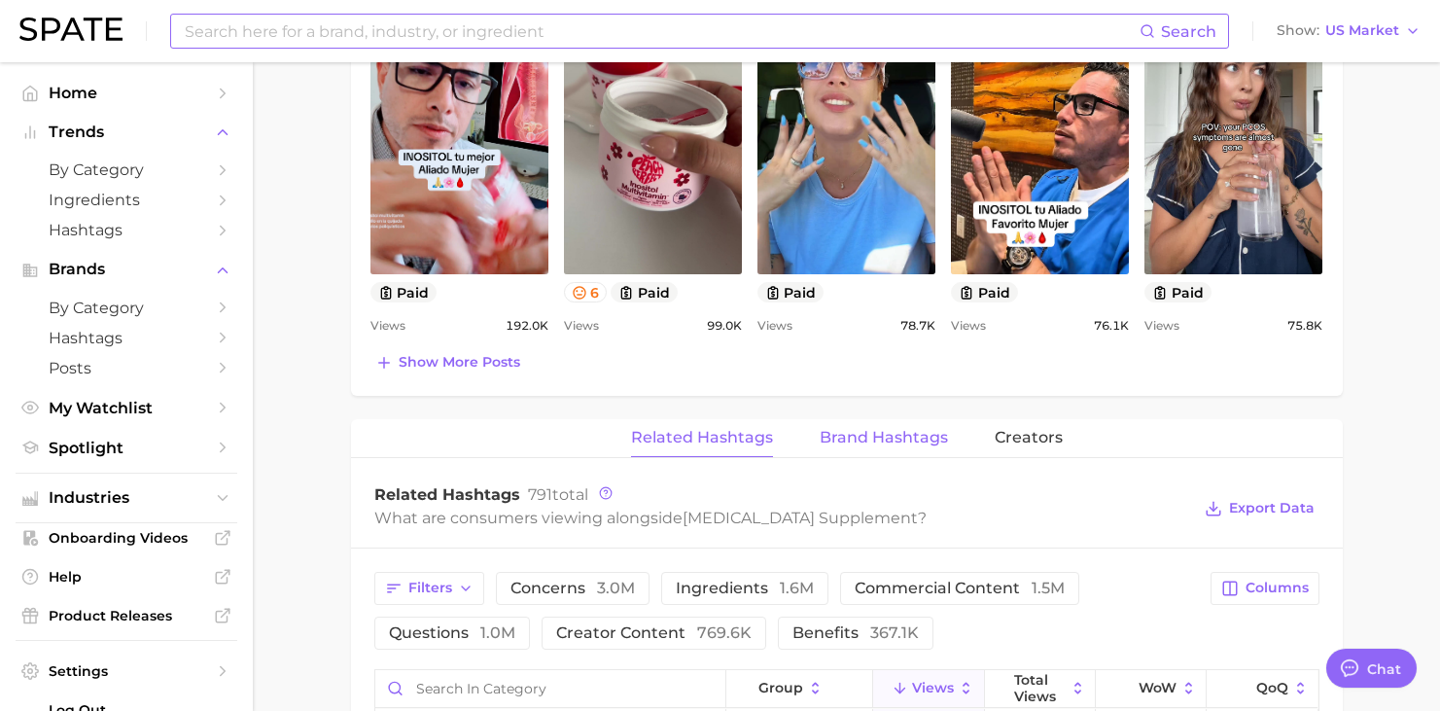
click at [879, 434] on span "Brand Hashtags" at bounding box center [884, 438] width 128 height 18
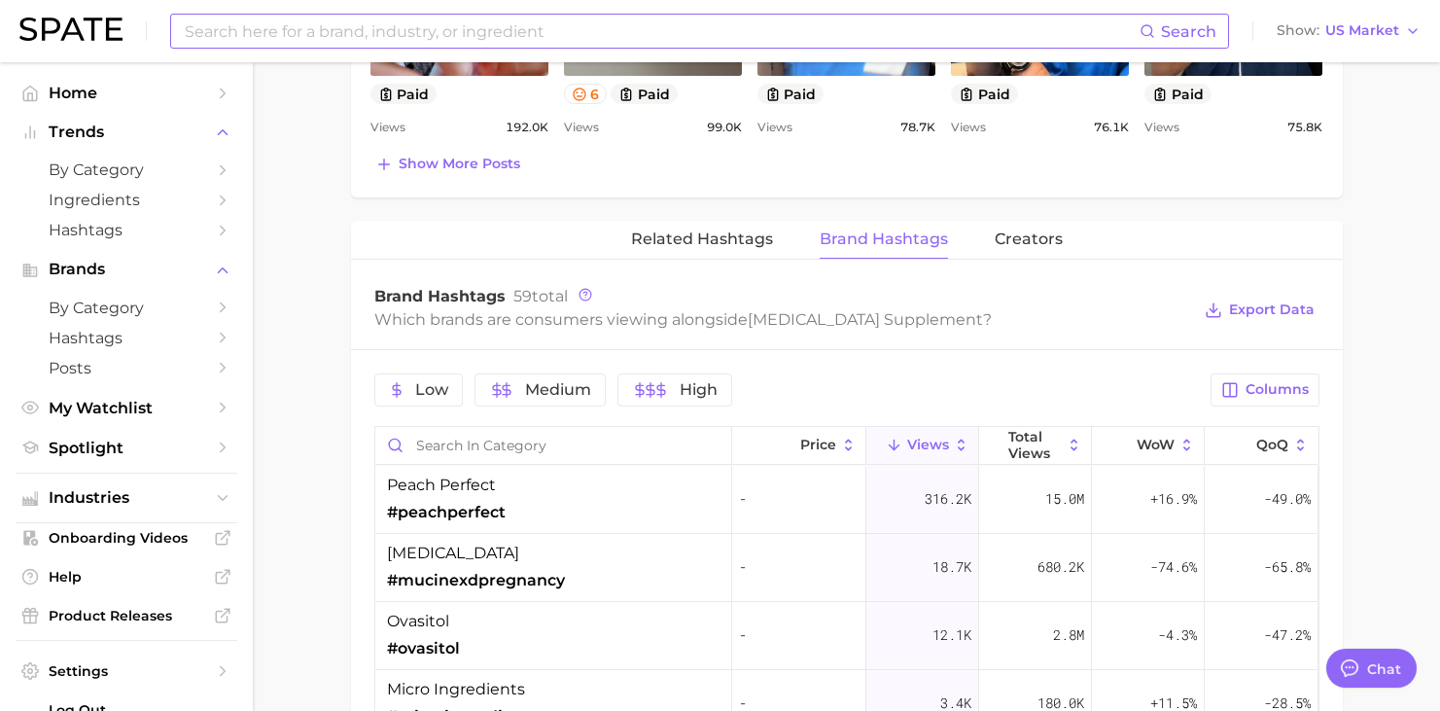
scroll to position [1359, 0]
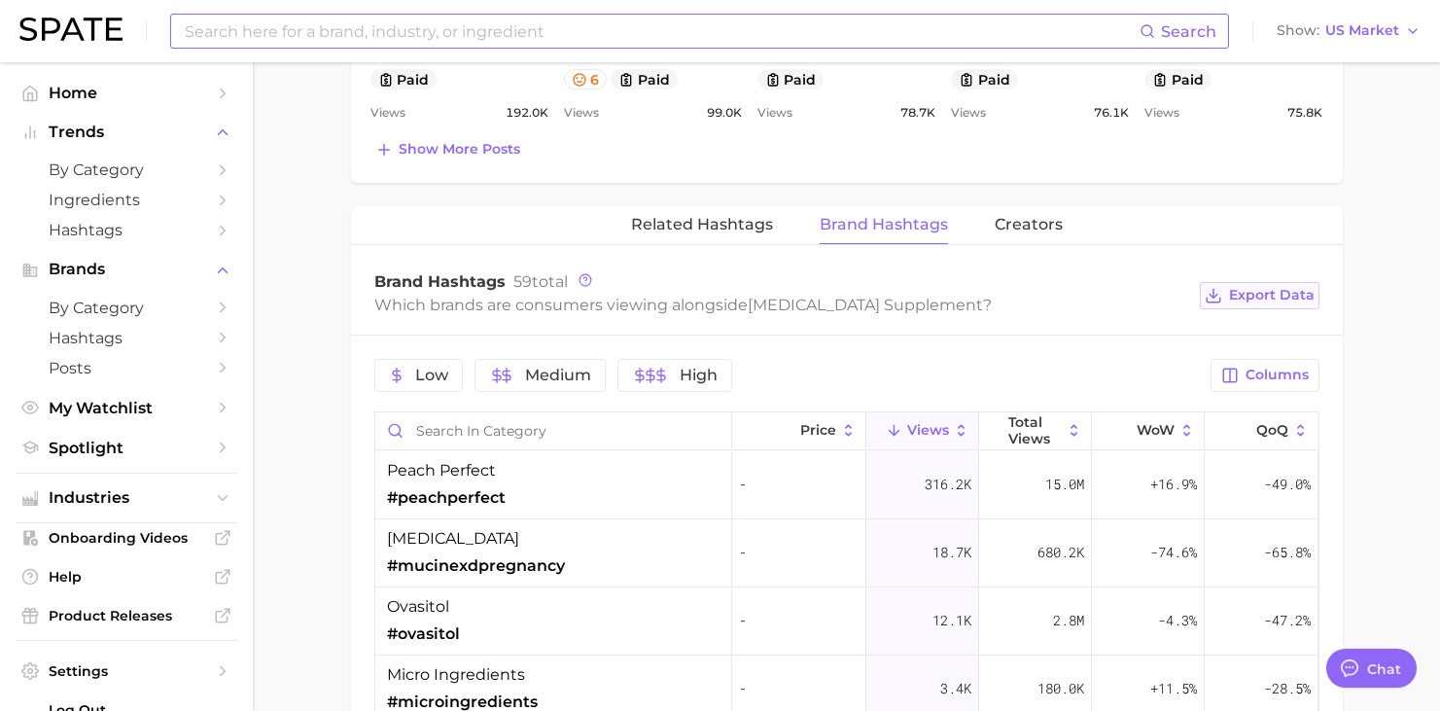
click at [1267, 302] on span "Export Data" at bounding box center [1272, 295] width 86 height 17
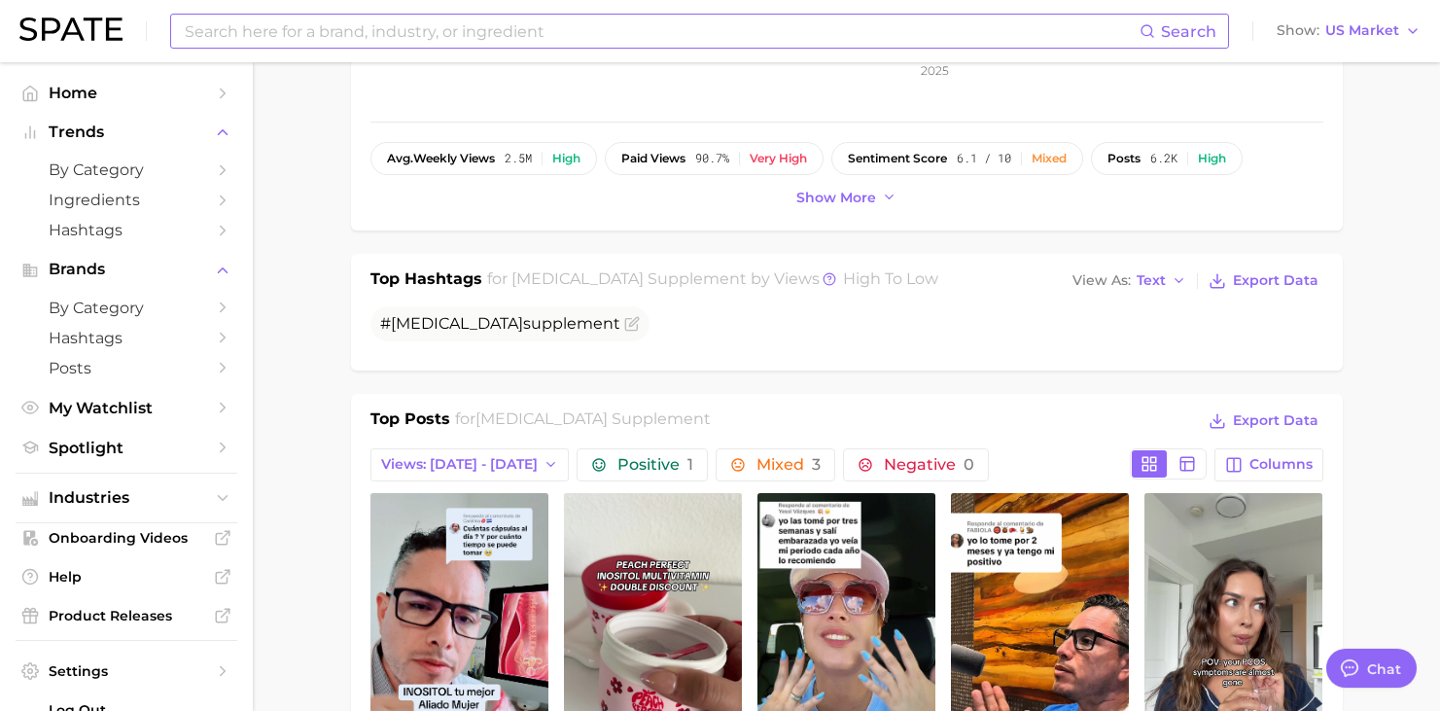
scroll to position [0, 0]
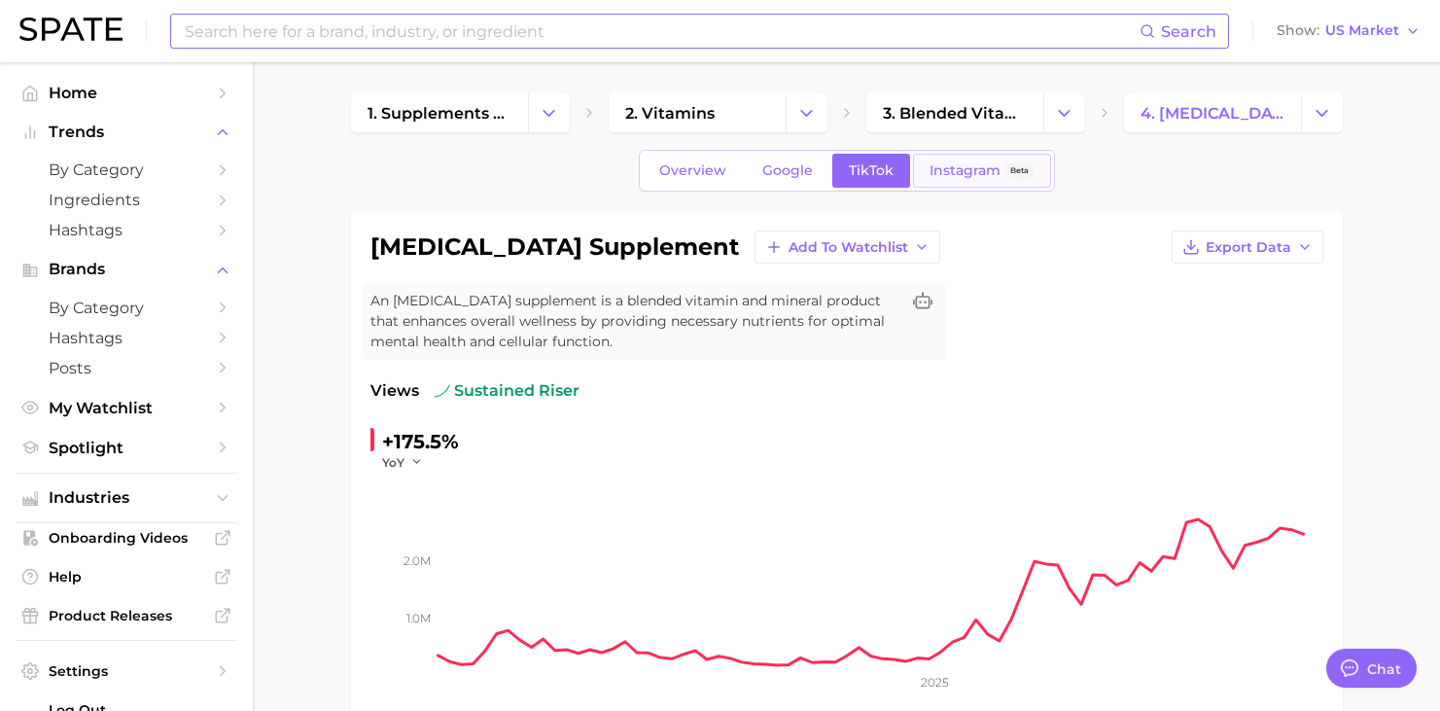
click at [951, 186] on link "Instagram Beta" at bounding box center [982, 171] width 138 height 34
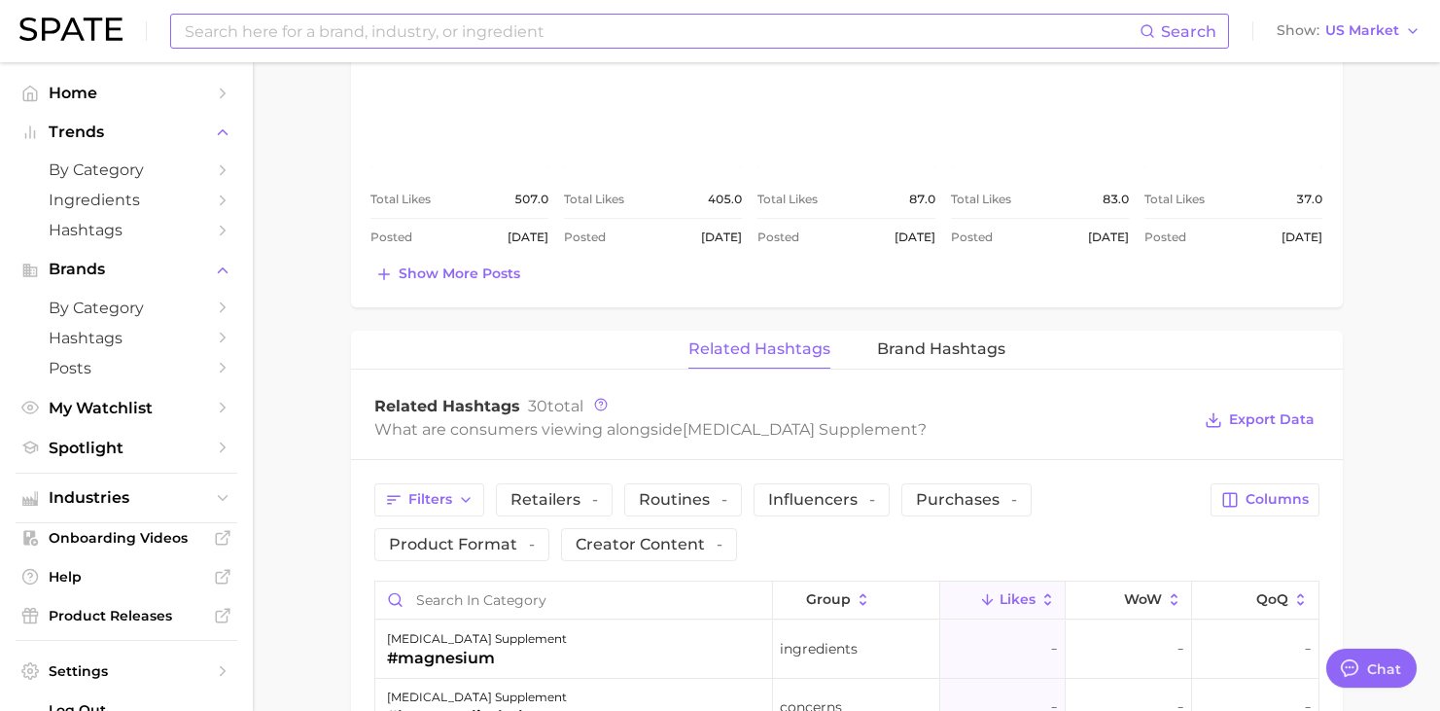
scroll to position [1101, 0]
click at [939, 338] on span "Brand Hashtags" at bounding box center [941, 347] width 128 height 18
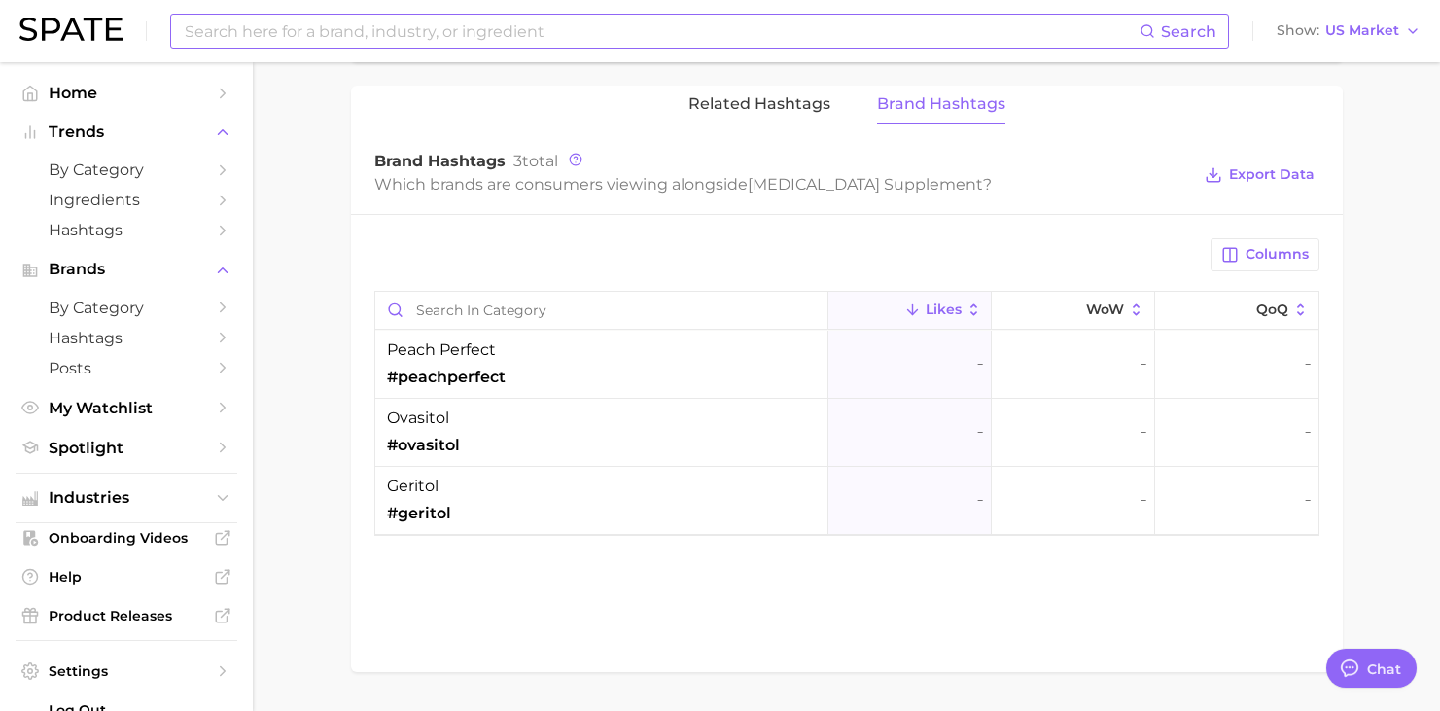
scroll to position [1360, 0]
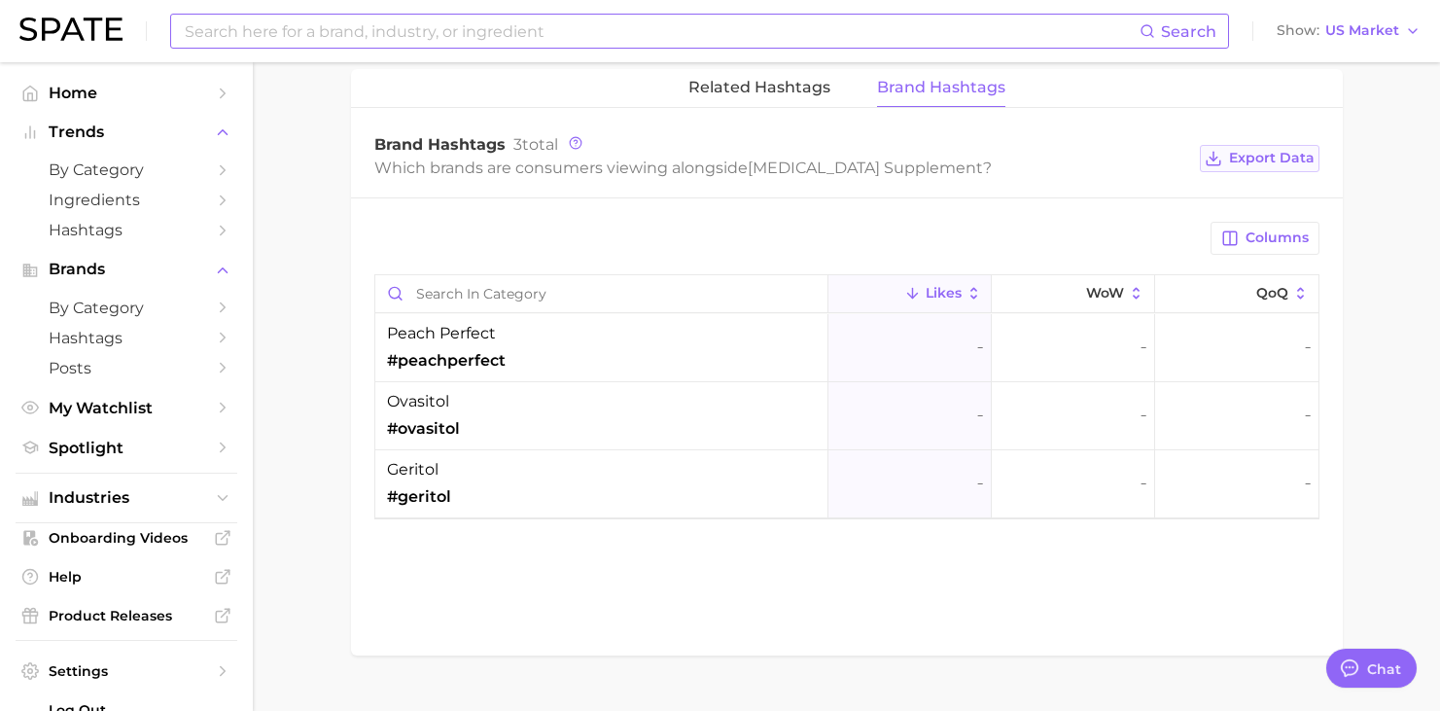
click at [1277, 167] on button "Export Data" at bounding box center [1259, 158] width 119 height 27
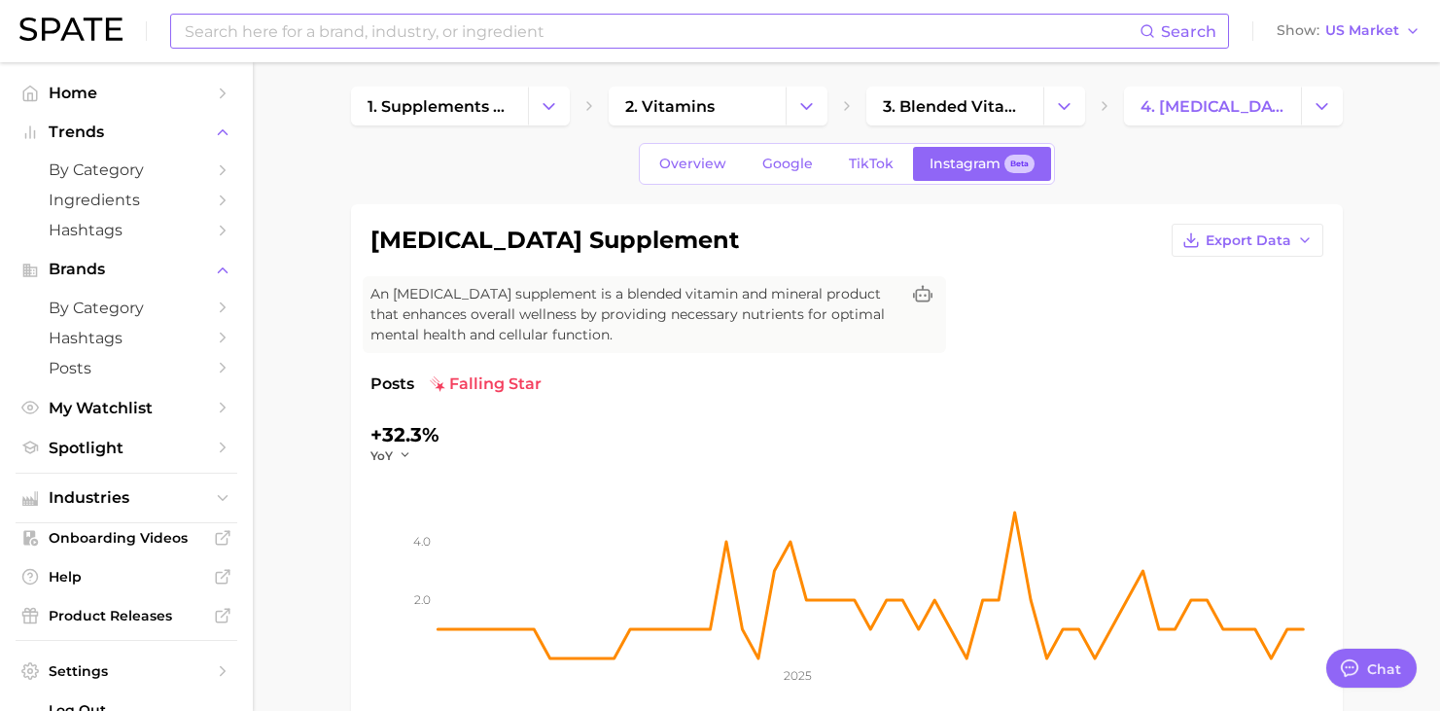
scroll to position [0, 0]
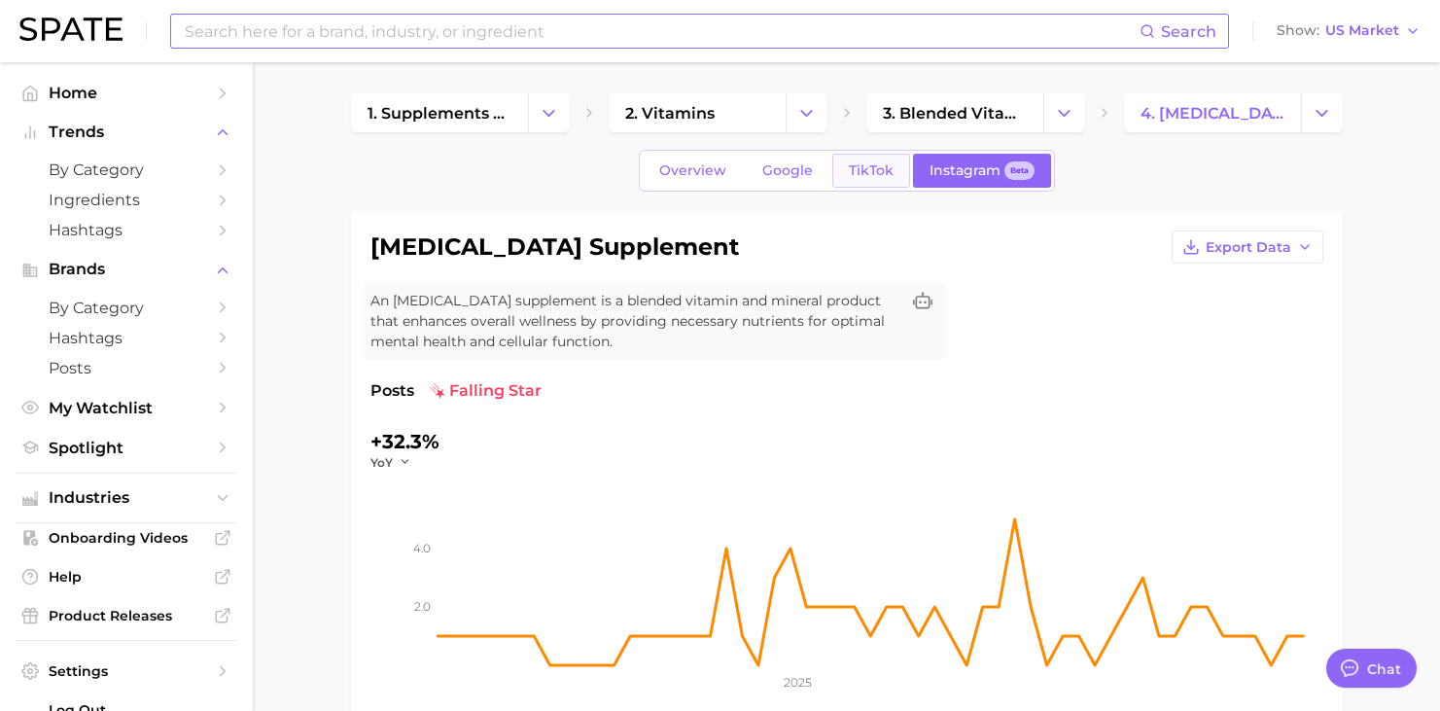
click at [860, 174] on span "TikTok" at bounding box center [871, 170] width 45 height 17
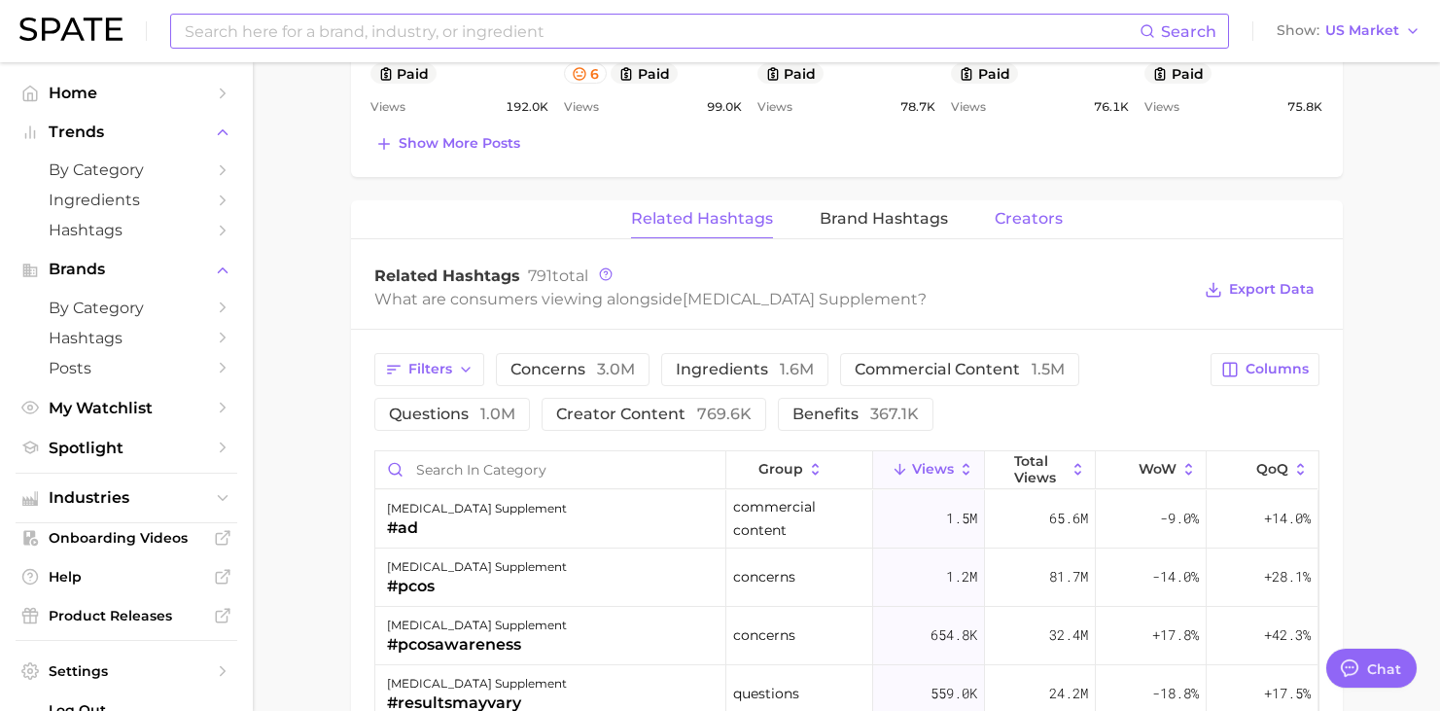
click at [1011, 212] on span "Creators" at bounding box center [1029, 219] width 68 height 18
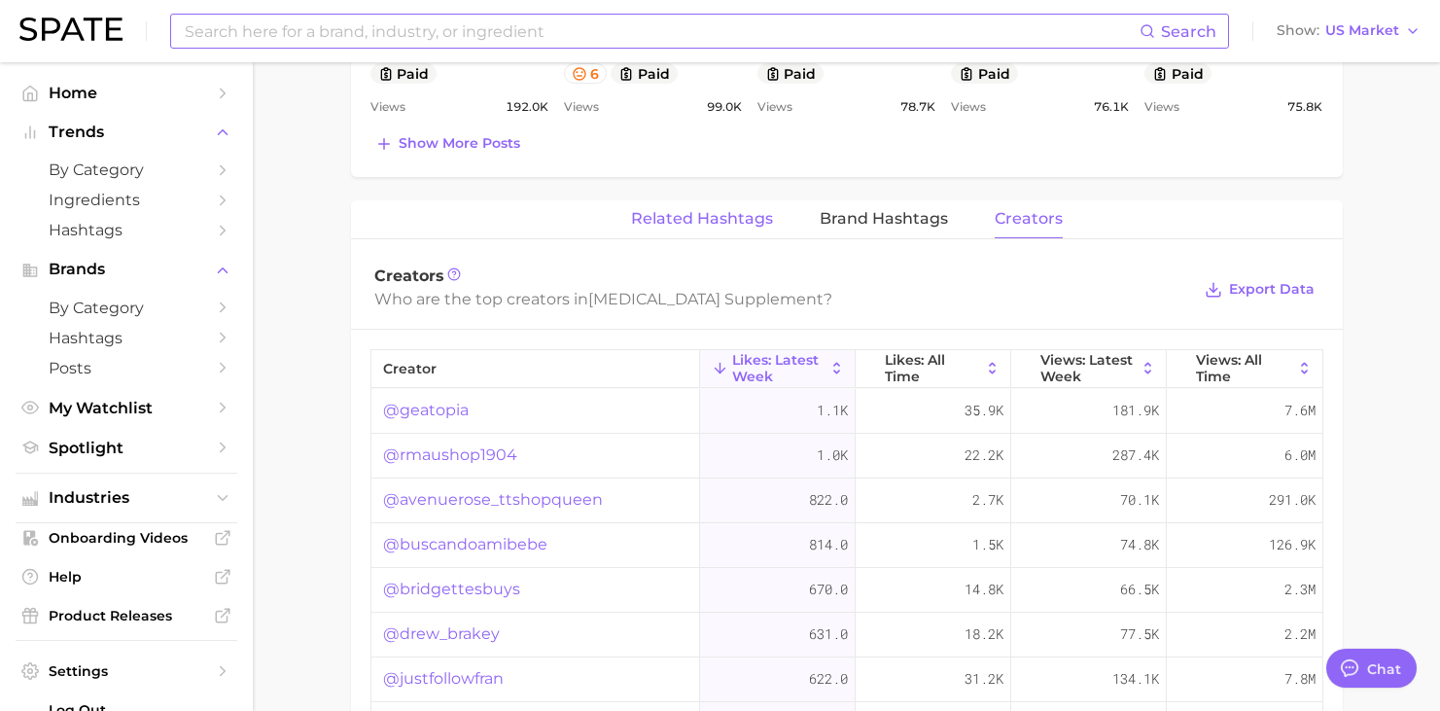
click at [700, 214] on span "Related Hashtags" at bounding box center [702, 219] width 142 height 18
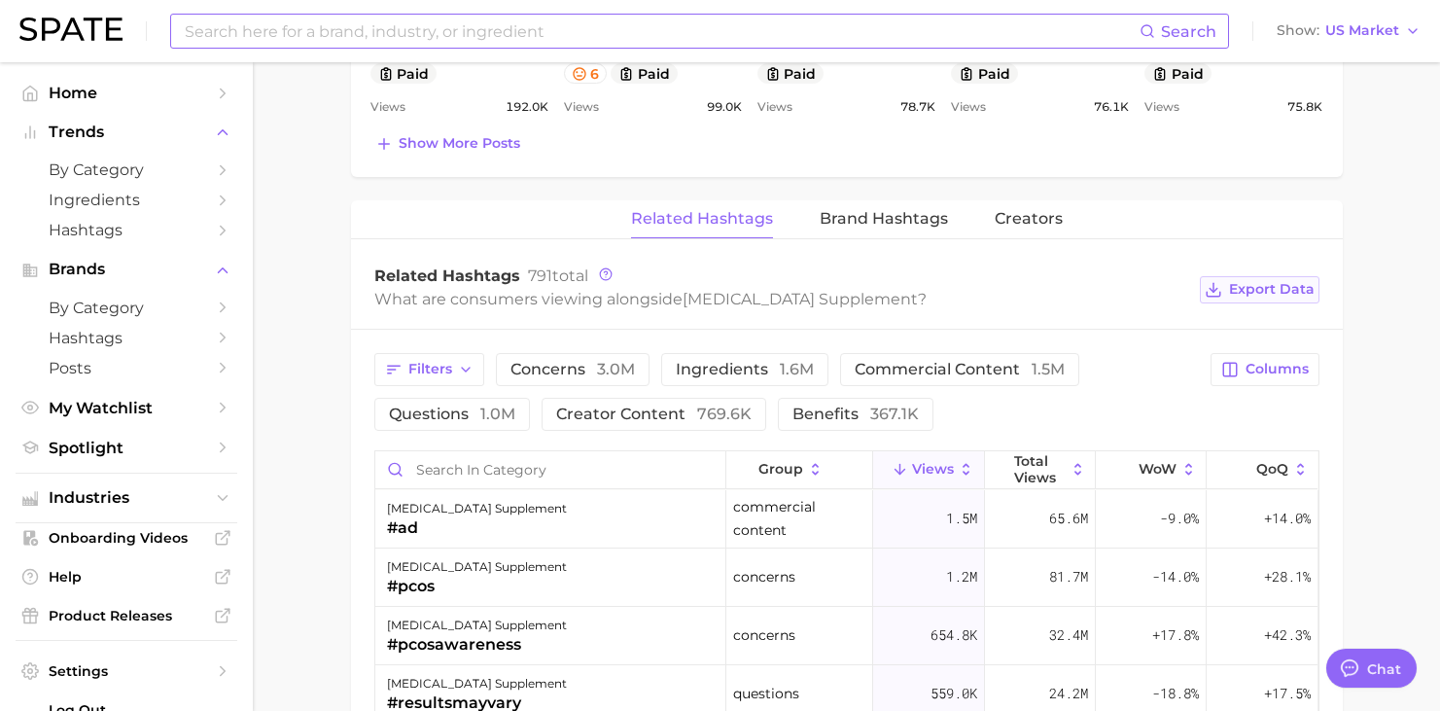
click at [1276, 292] on span "Export Data" at bounding box center [1272, 289] width 86 height 17
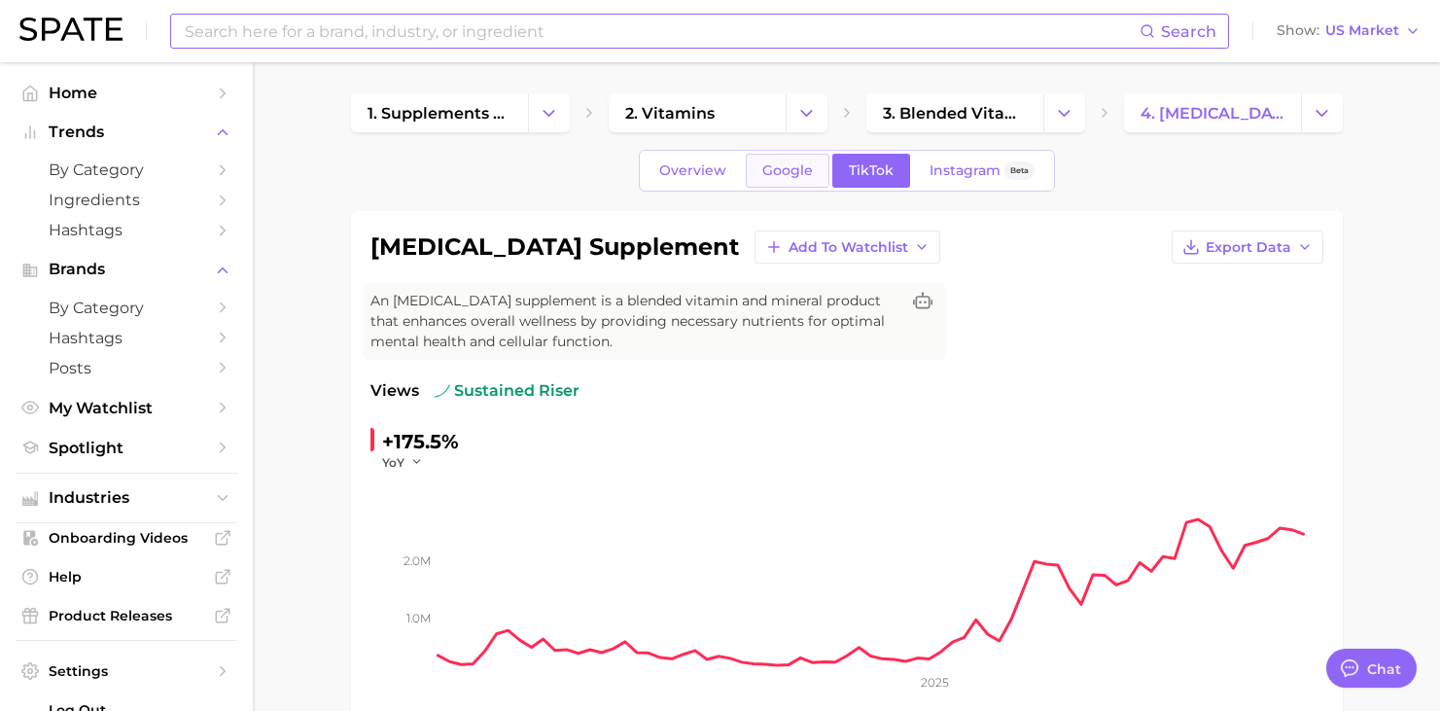
click at [793, 171] on span "Google" at bounding box center [787, 170] width 51 height 17
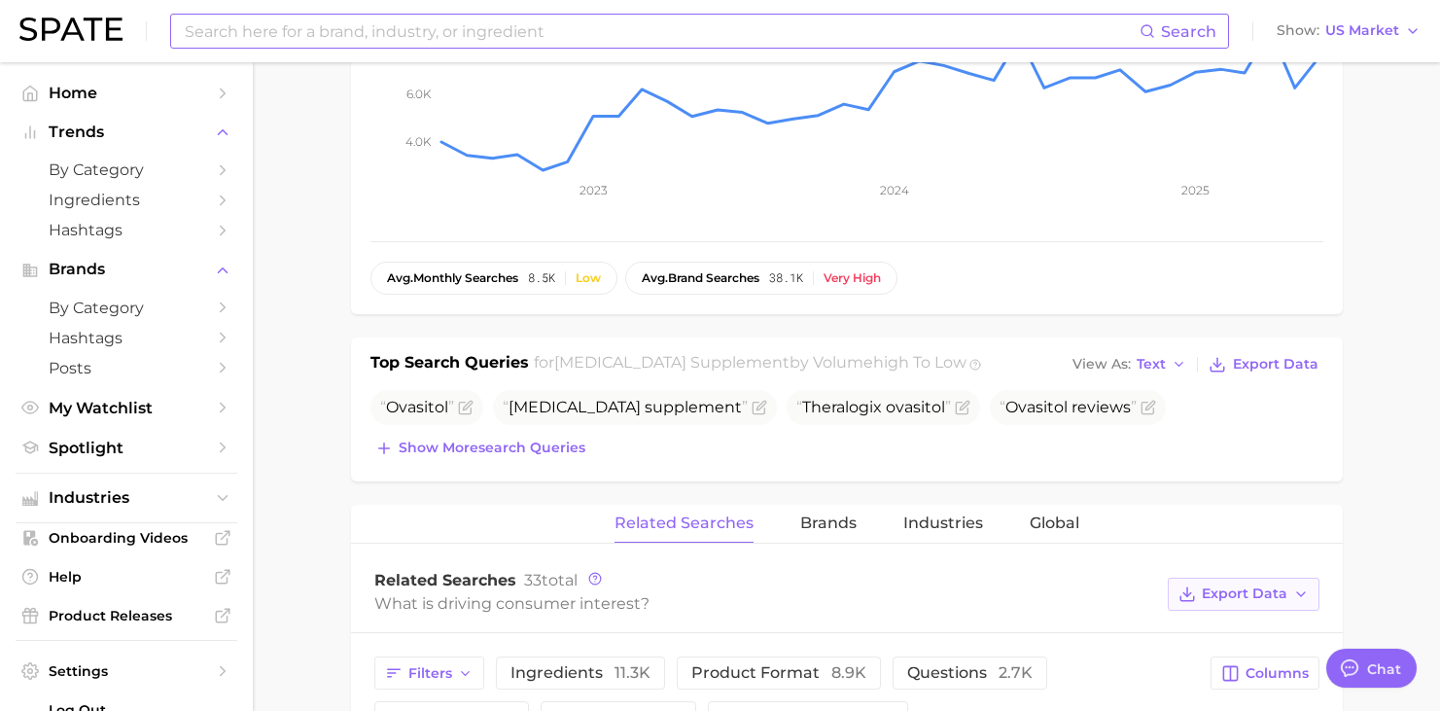
click at [1243, 600] on span "Export Data" at bounding box center [1245, 593] width 86 height 17
click at [1200, 657] on span "Time Series CSV" at bounding box center [1196, 664] width 114 height 17
click at [815, 530] on span "Brands" at bounding box center [828, 523] width 56 height 18
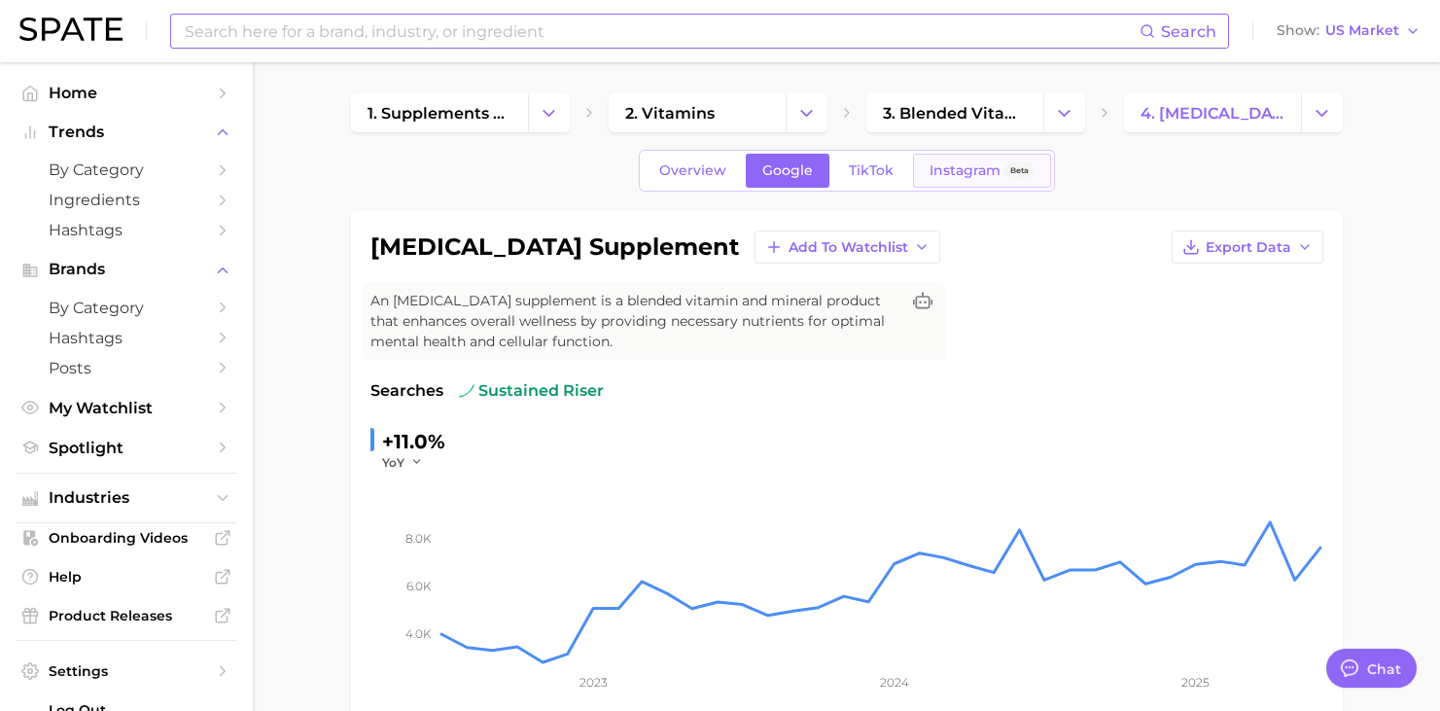
click at [963, 170] on span "Instagram" at bounding box center [965, 170] width 71 height 17
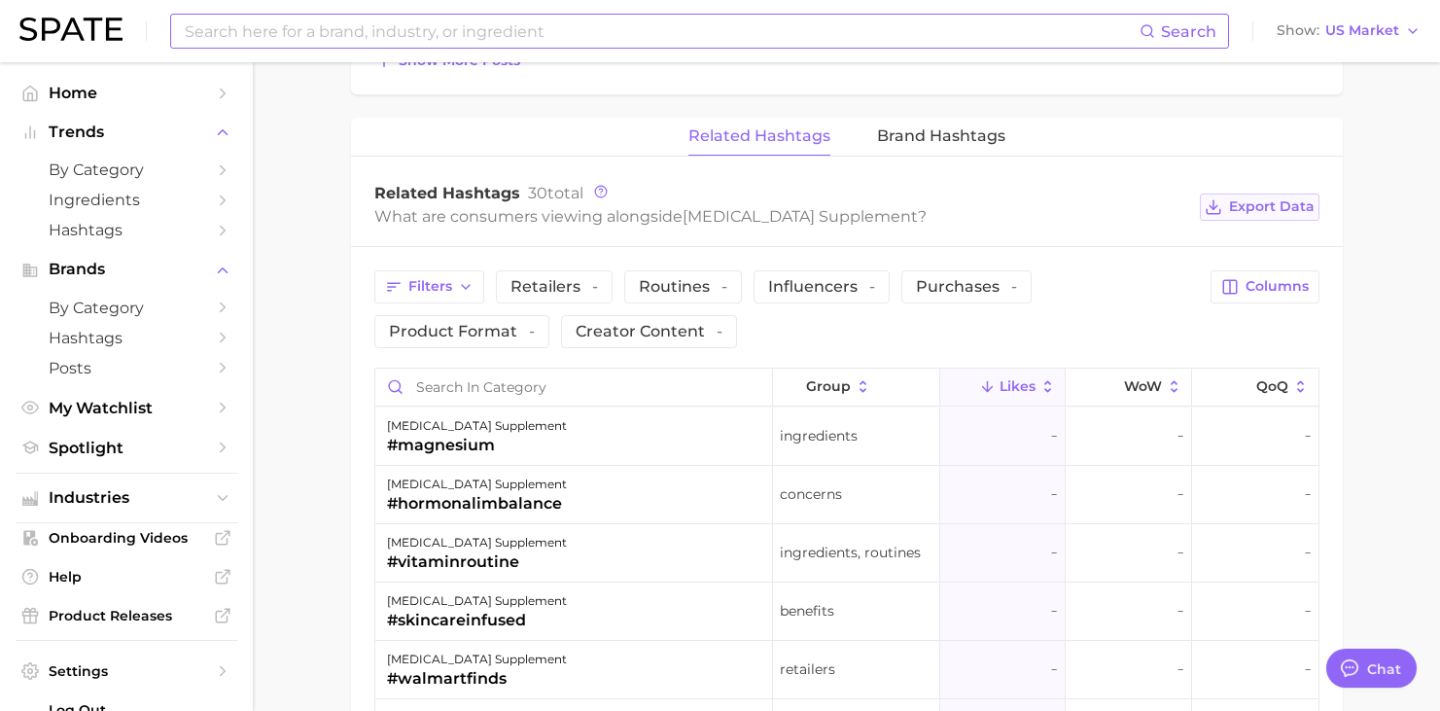
click at [1270, 211] on span "Export Data" at bounding box center [1272, 206] width 86 height 17
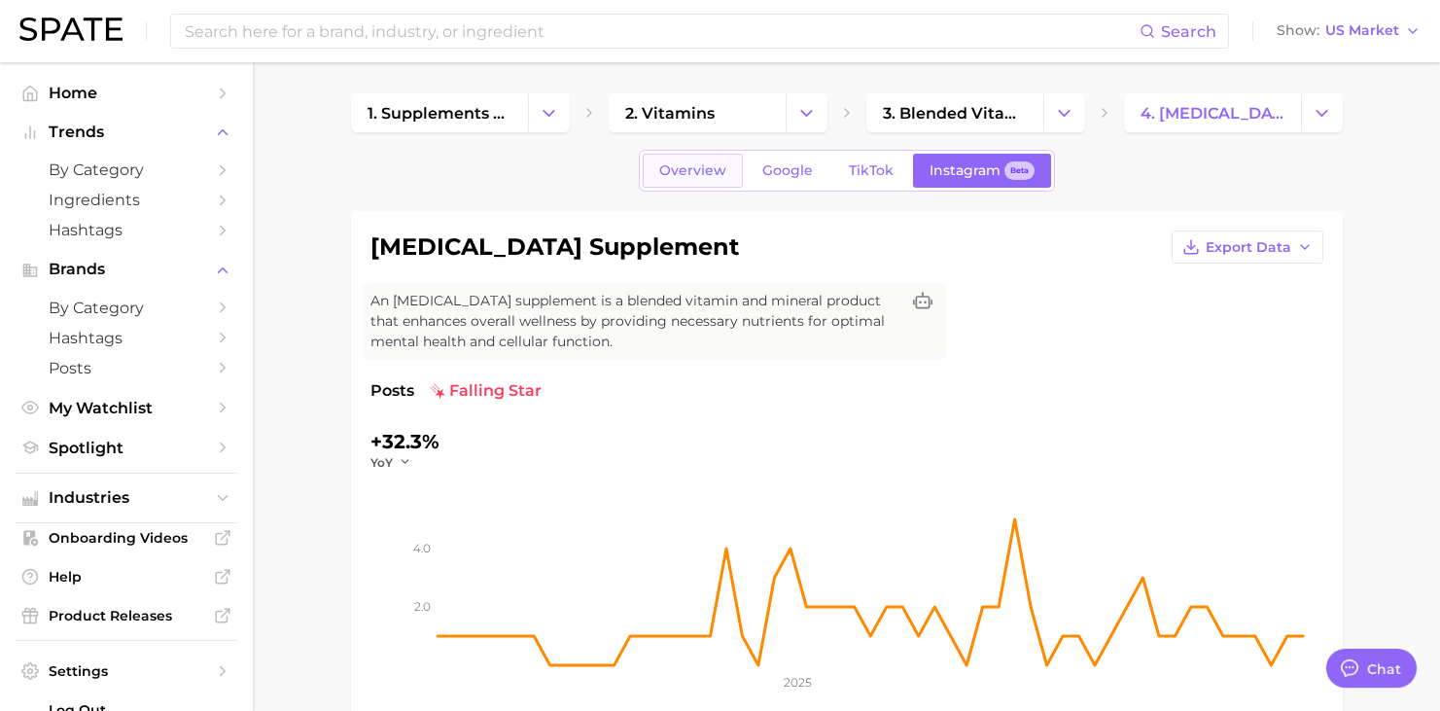
click at [677, 166] on span "Overview" at bounding box center [692, 170] width 67 height 17
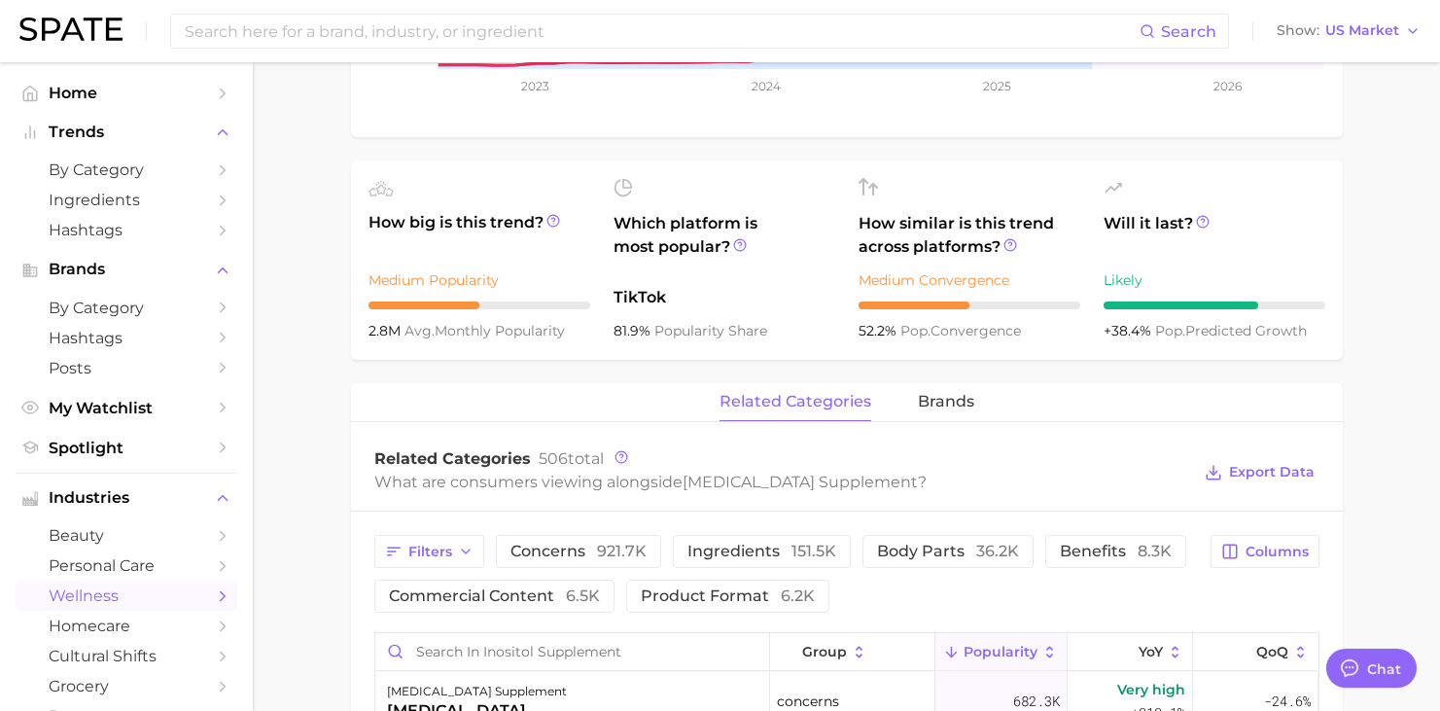
scroll to position [715, 0]
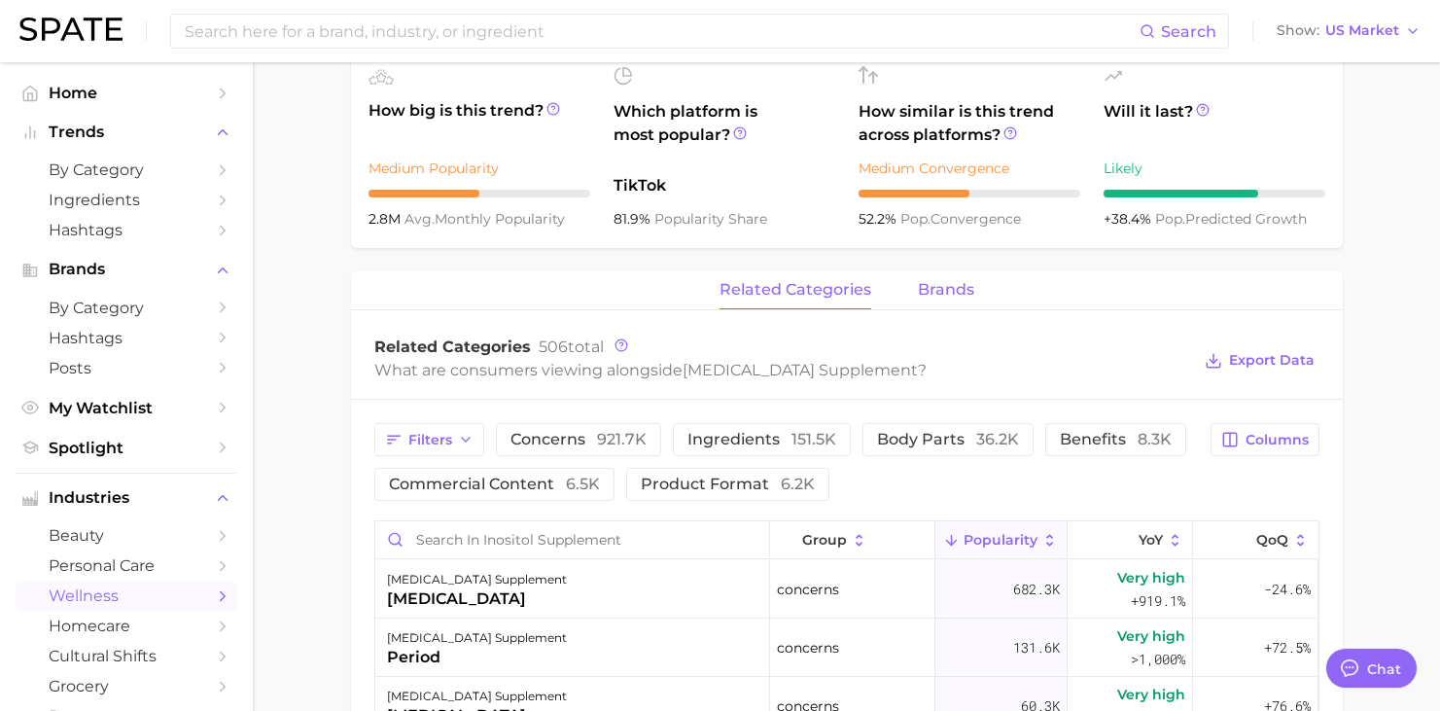
click at [942, 300] on button "brands" at bounding box center [946, 290] width 56 height 38
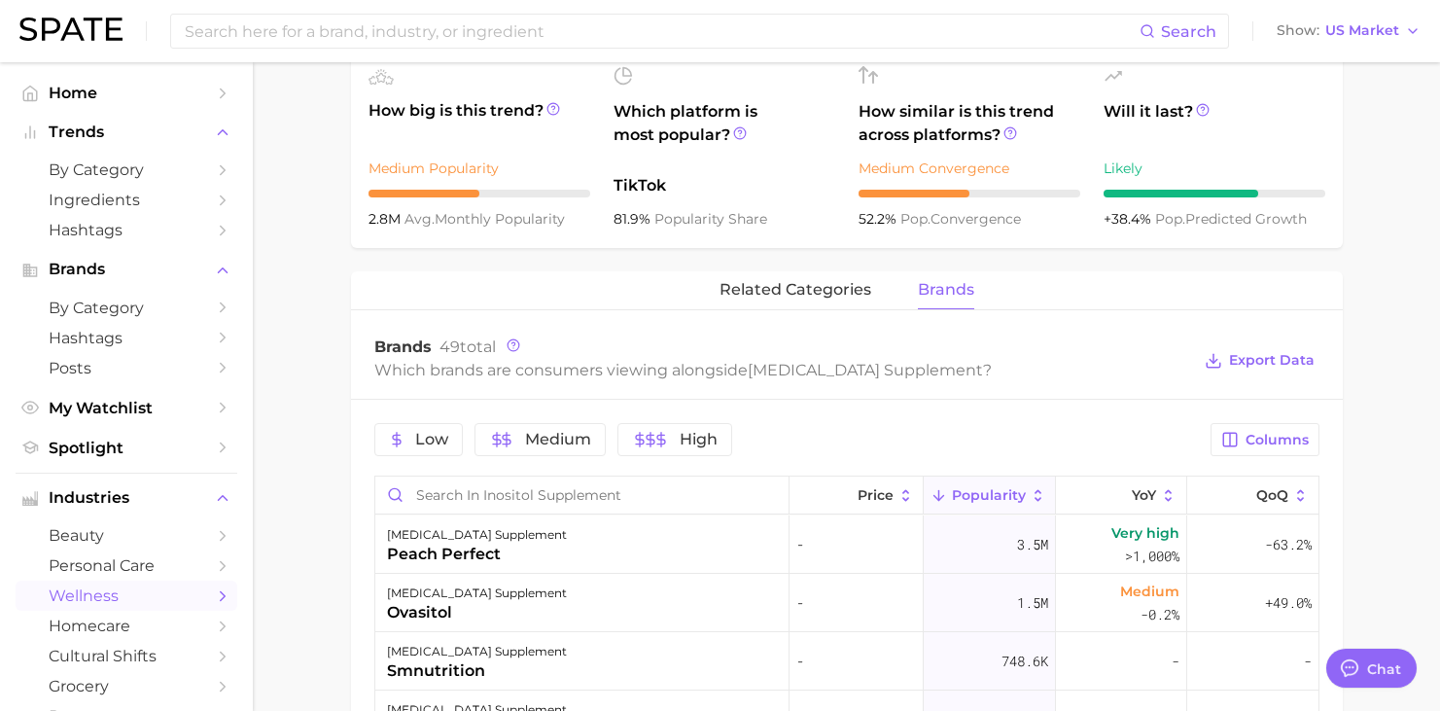
scroll to position [682, 0]
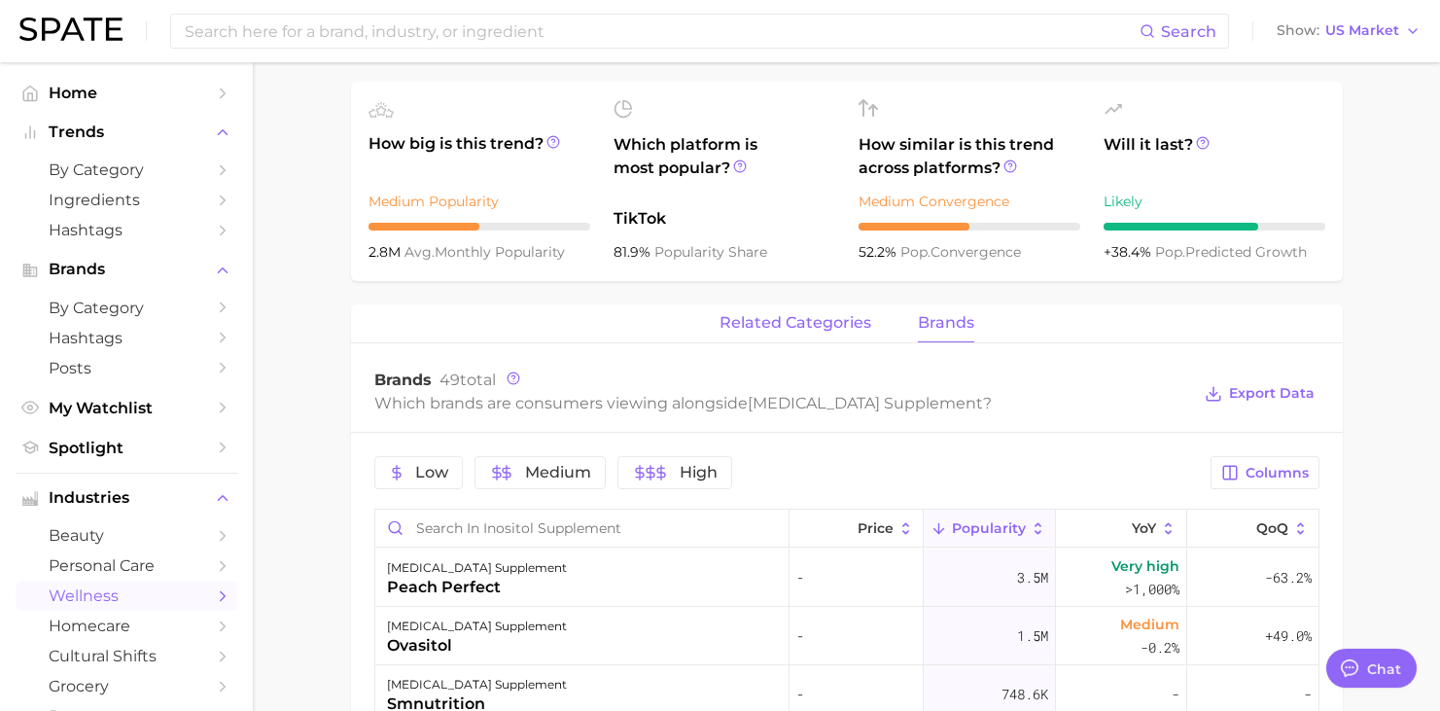
click at [797, 324] on span "related categories" at bounding box center [796, 323] width 152 height 18
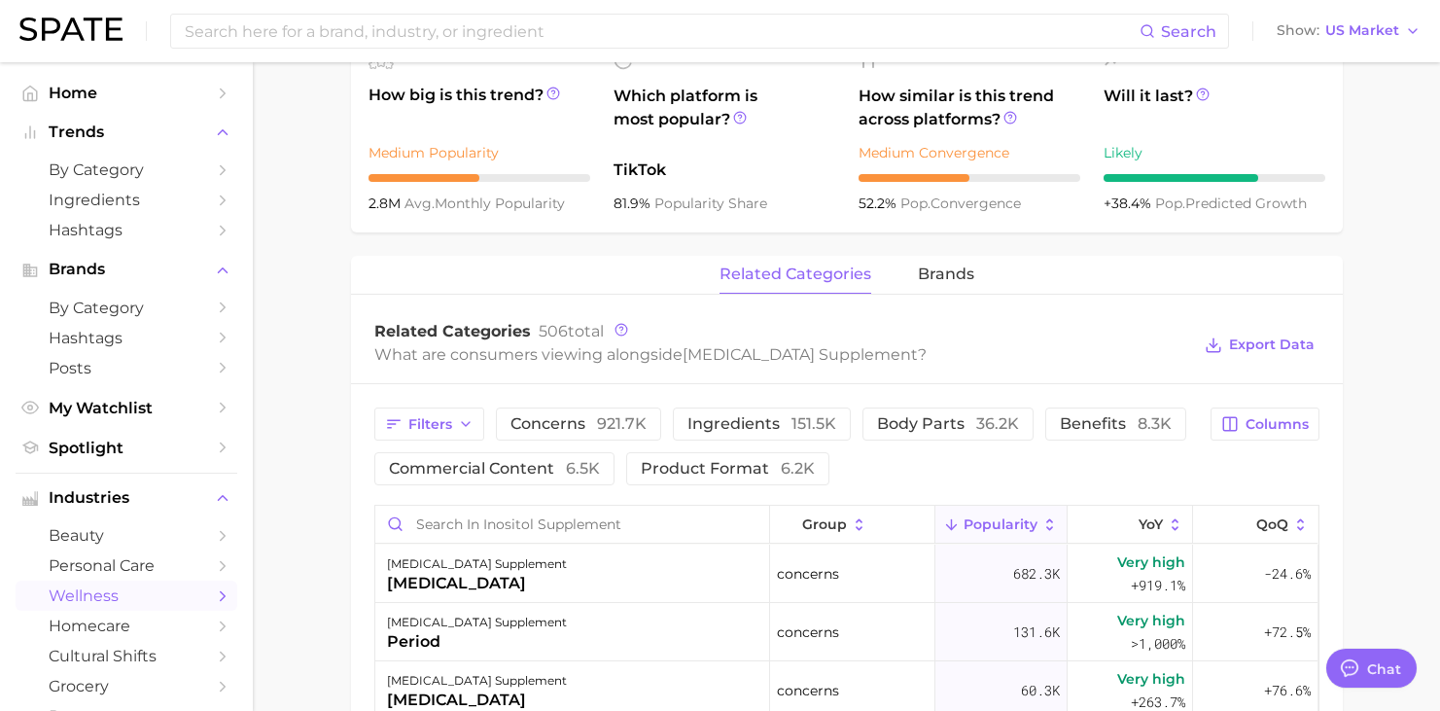
scroll to position [865, 0]
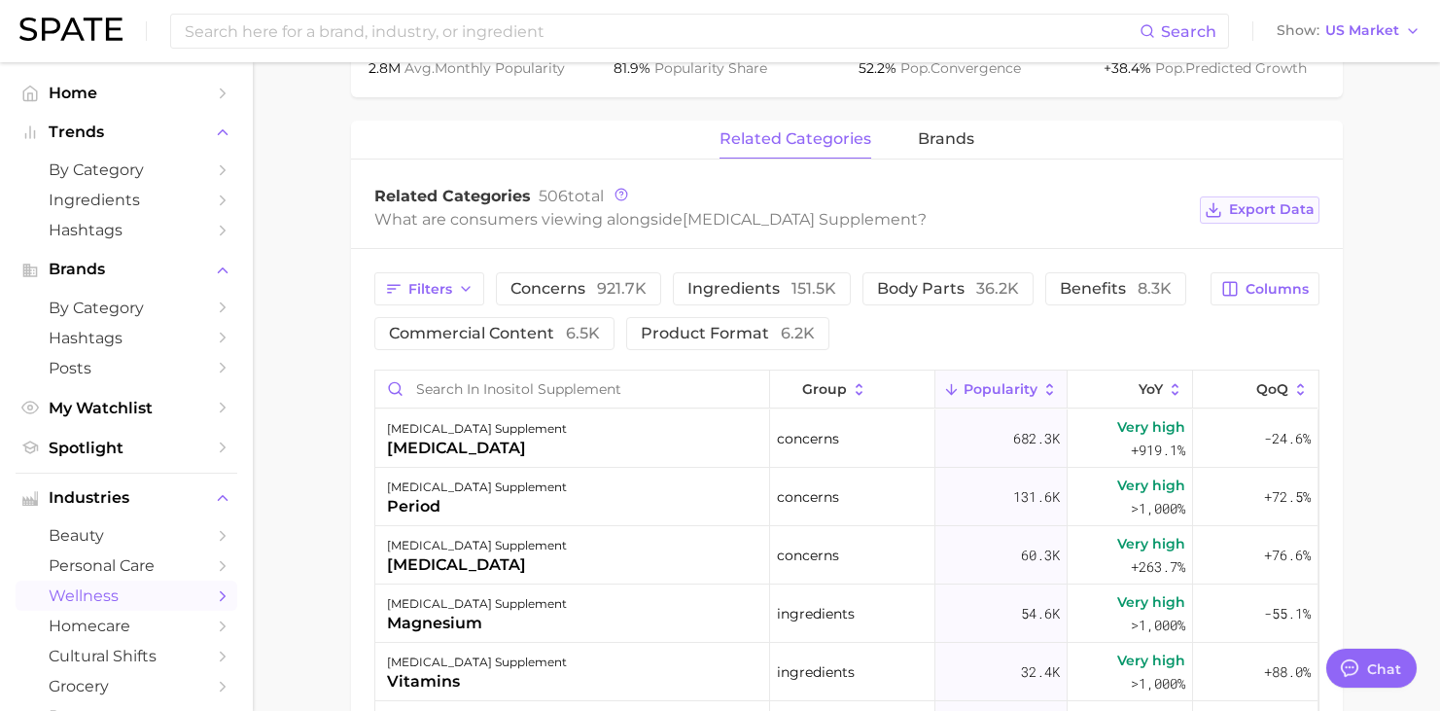
click at [1254, 208] on span "Export Data" at bounding box center [1272, 209] width 86 height 17
